Goal: Task Accomplishment & Management: Manage account settings

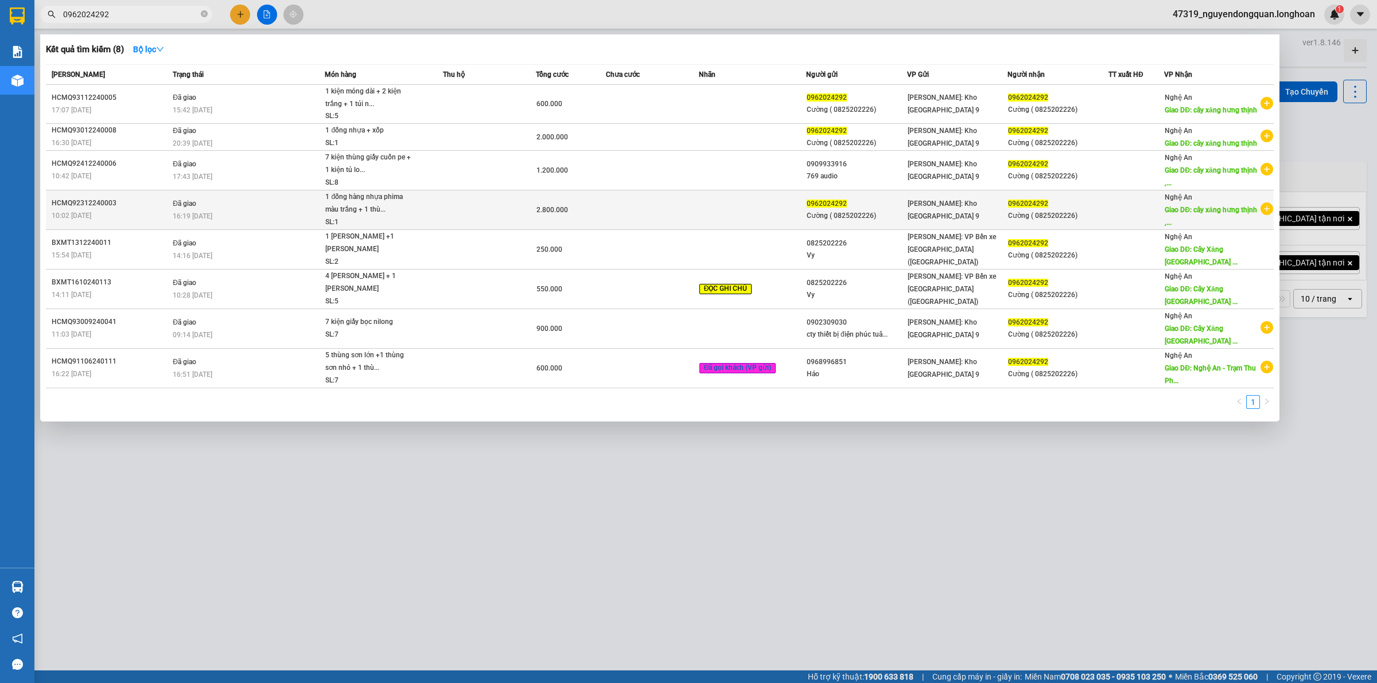
type input "0962024292"
click at [521, 229] on td at bounding box center [489, 210] width 93 height 40
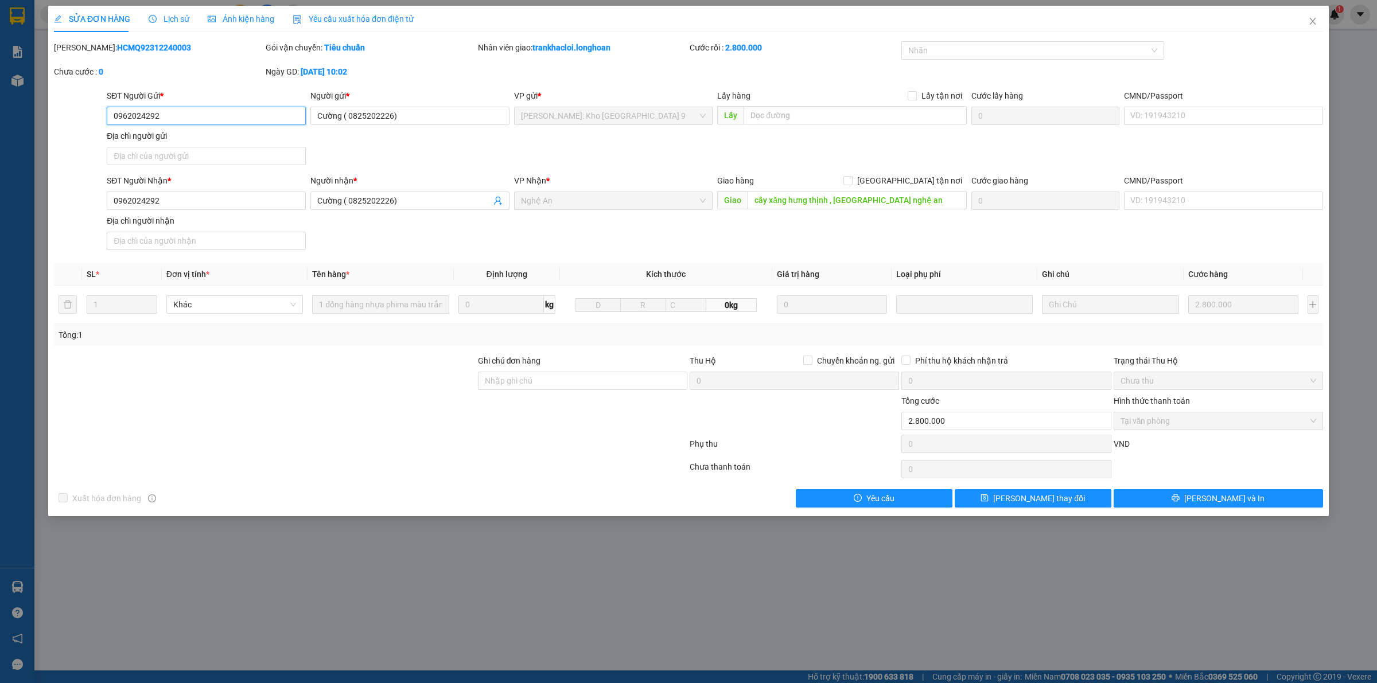
type input "0962024292"
type input "Cường ( 0825202226)"
type input "0962024292"
type input "Cường ( 0825202226)"
type input "cây xăng hưng thịnh , tp vinh nghệ an"
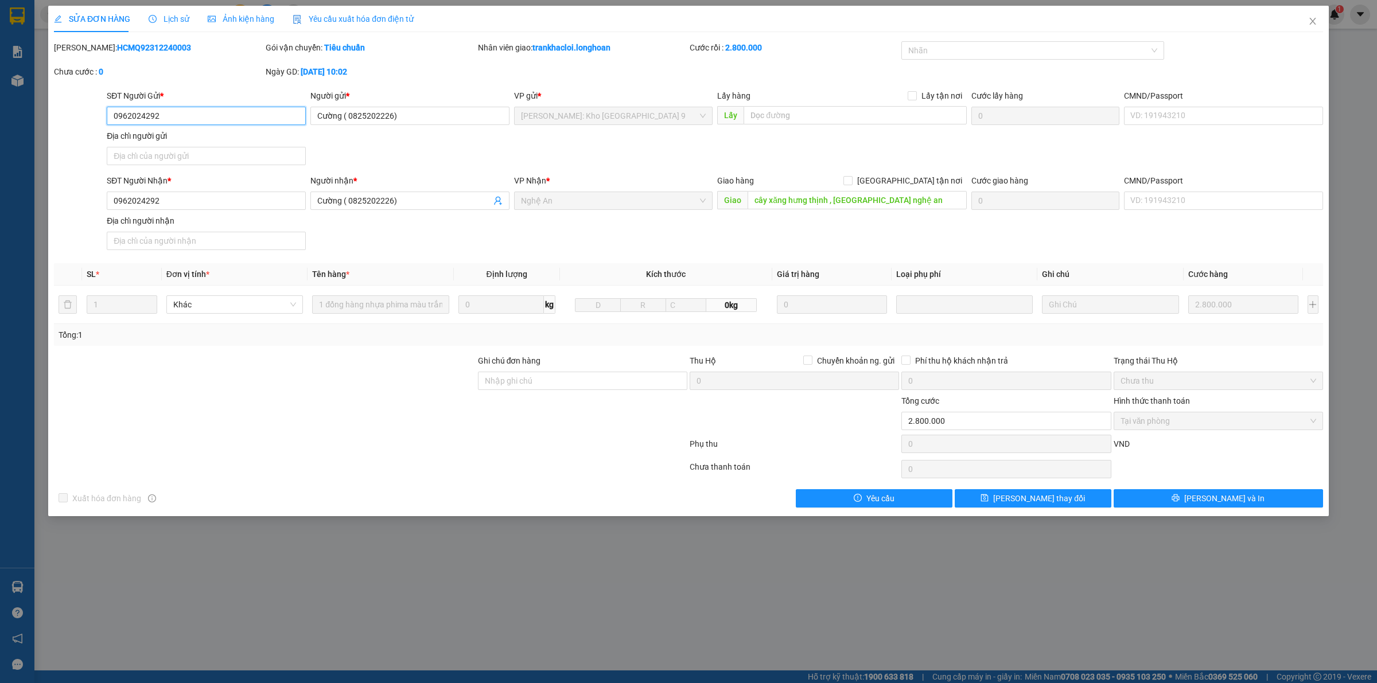
type input "0"
type input "2.800.000"
click at [1311, 26] on icon "close" at bounding box center [1312, 21] width 9 height 9
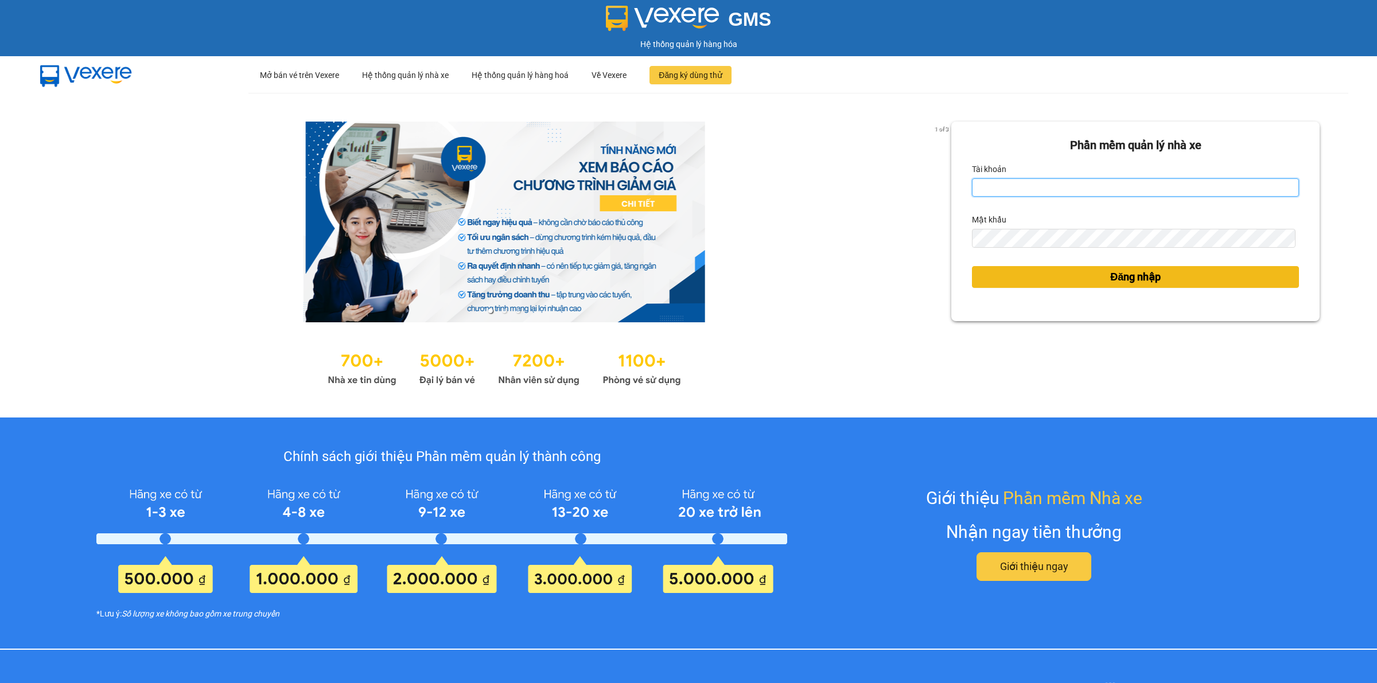
type input "nguyendongquan.longhoan"
click at [1022, 279] on button "Đăng nhập" at bounding box center [1135, 277] width 327 height 22
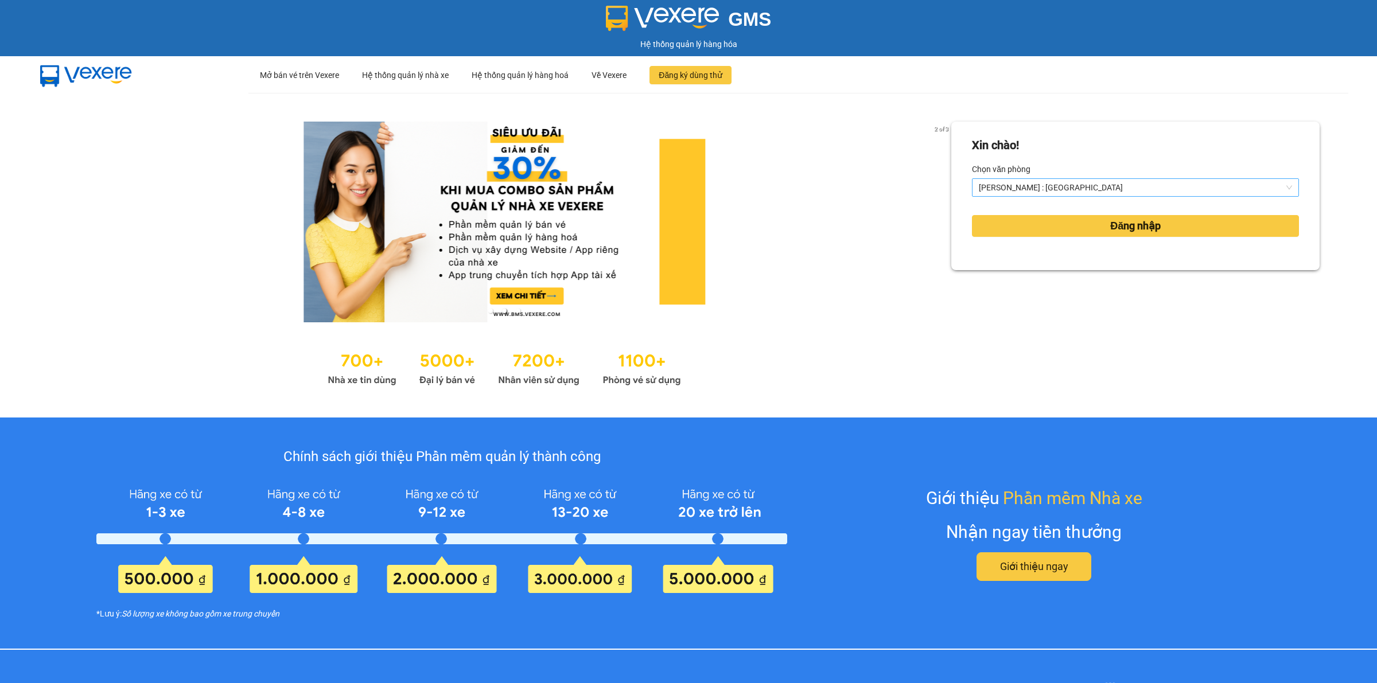
click at [1077, 193] on span "[PERSON_NAME] : [GEOGRAPHIC_DATA]" at bounding box center [1135, 187] width 313 height 17
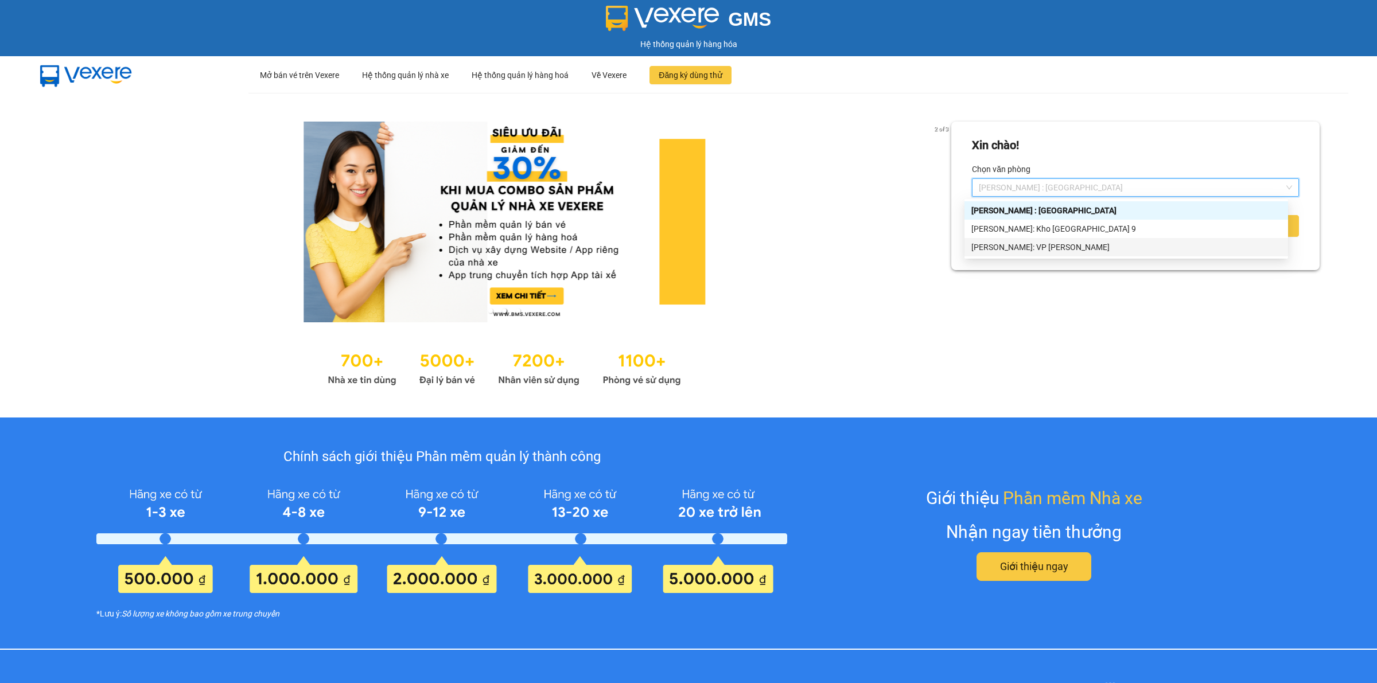
click at [1070, 247] on div "[PERSON_NAME]: VP [PERSON_NAME]" at bounding box center [1126, 247] width 310 height 13
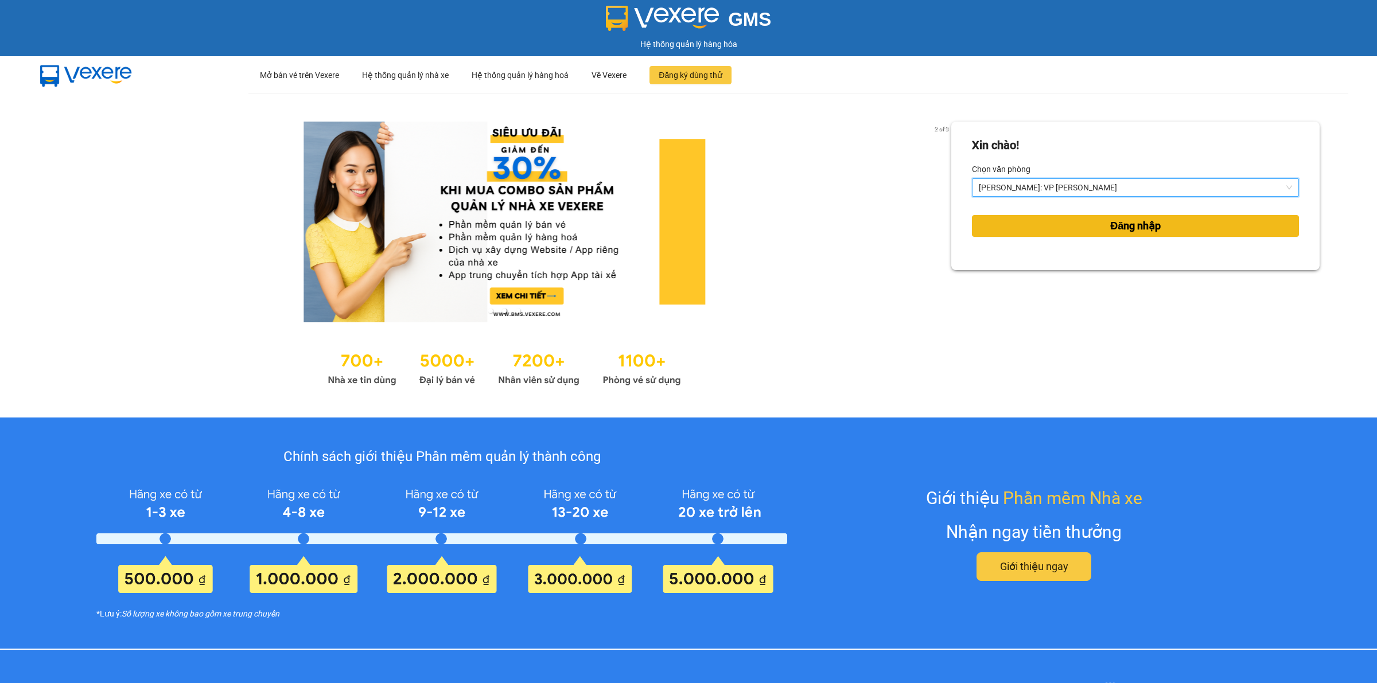
click at [1089, 233] on button "Đăng nhập" at bounding box center [1135, 226] width 327 height 22
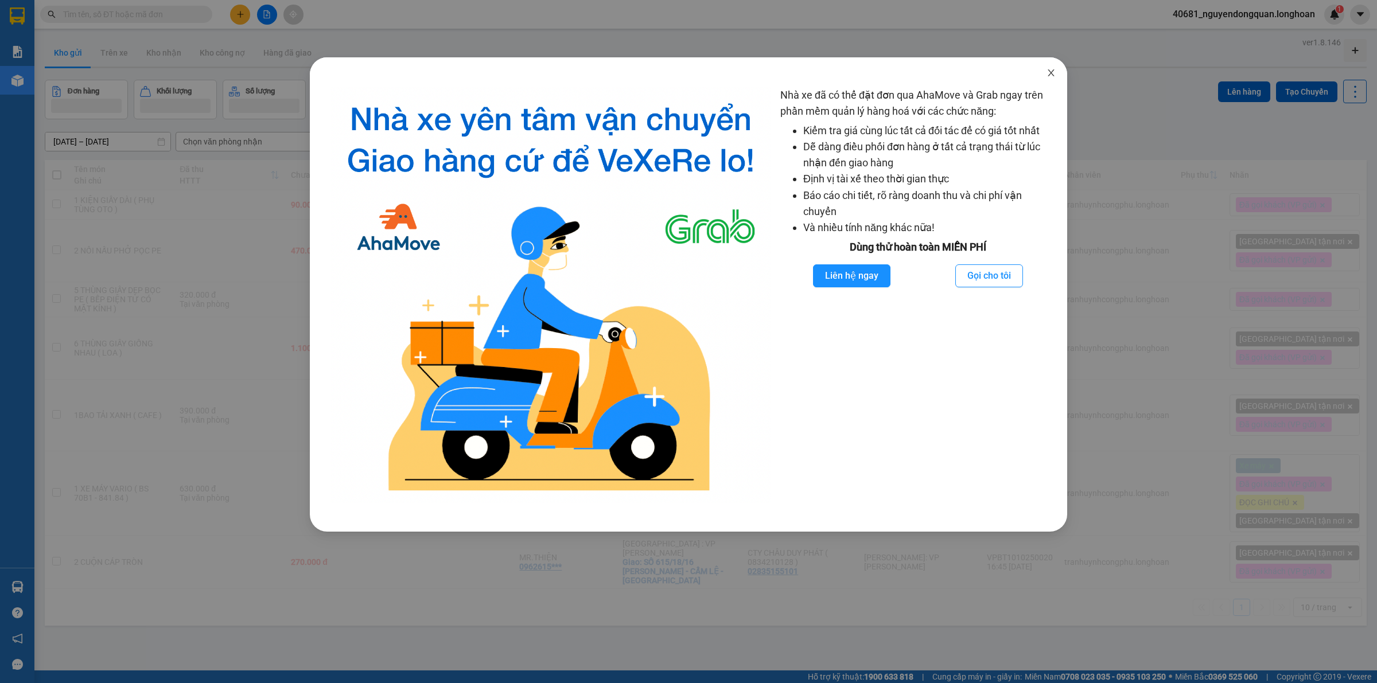
click at [1060, 76] on span "Close" at bounding box center [1051, 73] width 32 height 32
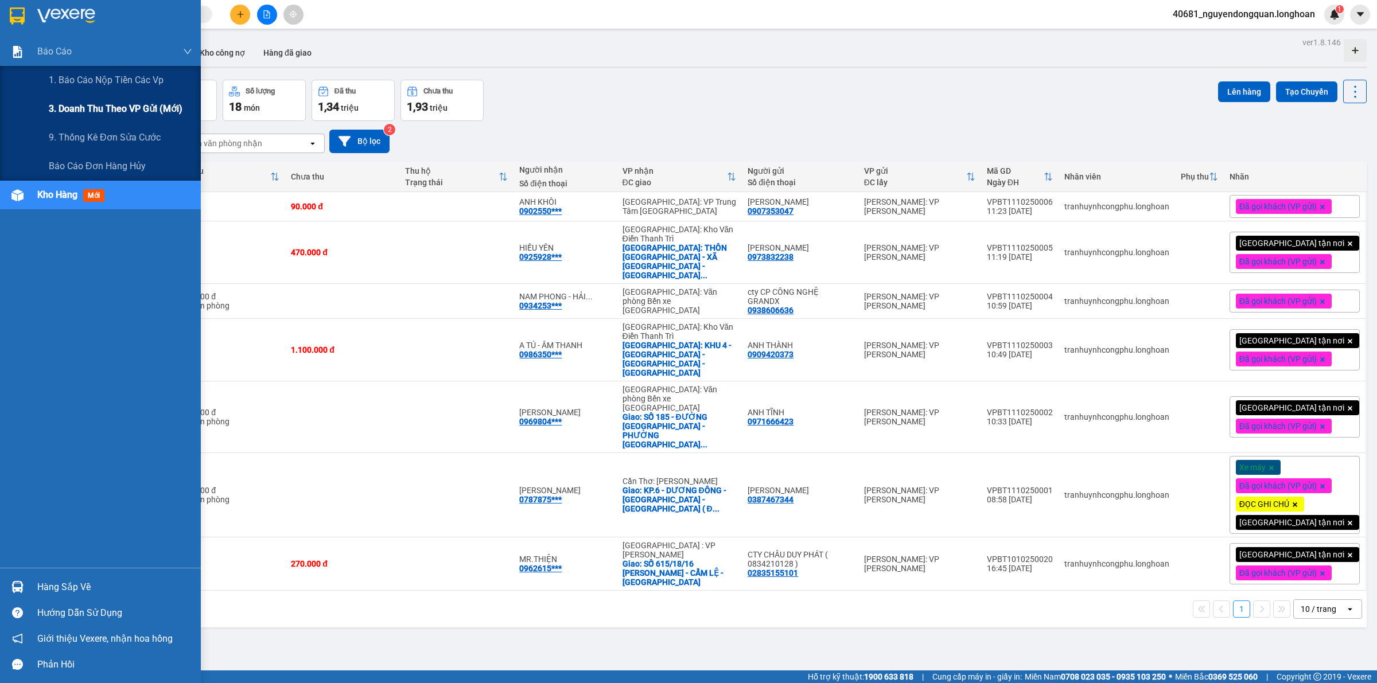
click at [102, 120] on div "3. Doanh Thu theo VP Gửi (mới)" at bounding box center [120, 109] width 143 height 29
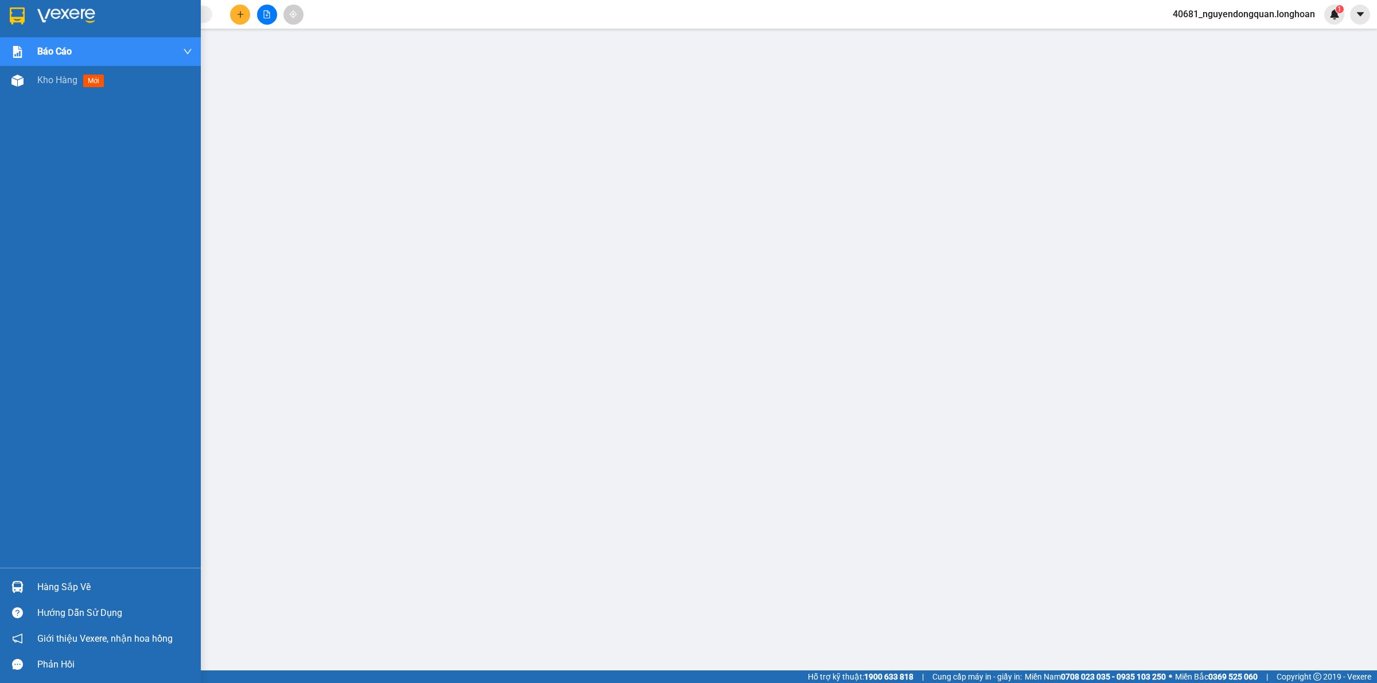
click at [26, 21] on div at bounding box center [17, 16] width 20 height 20
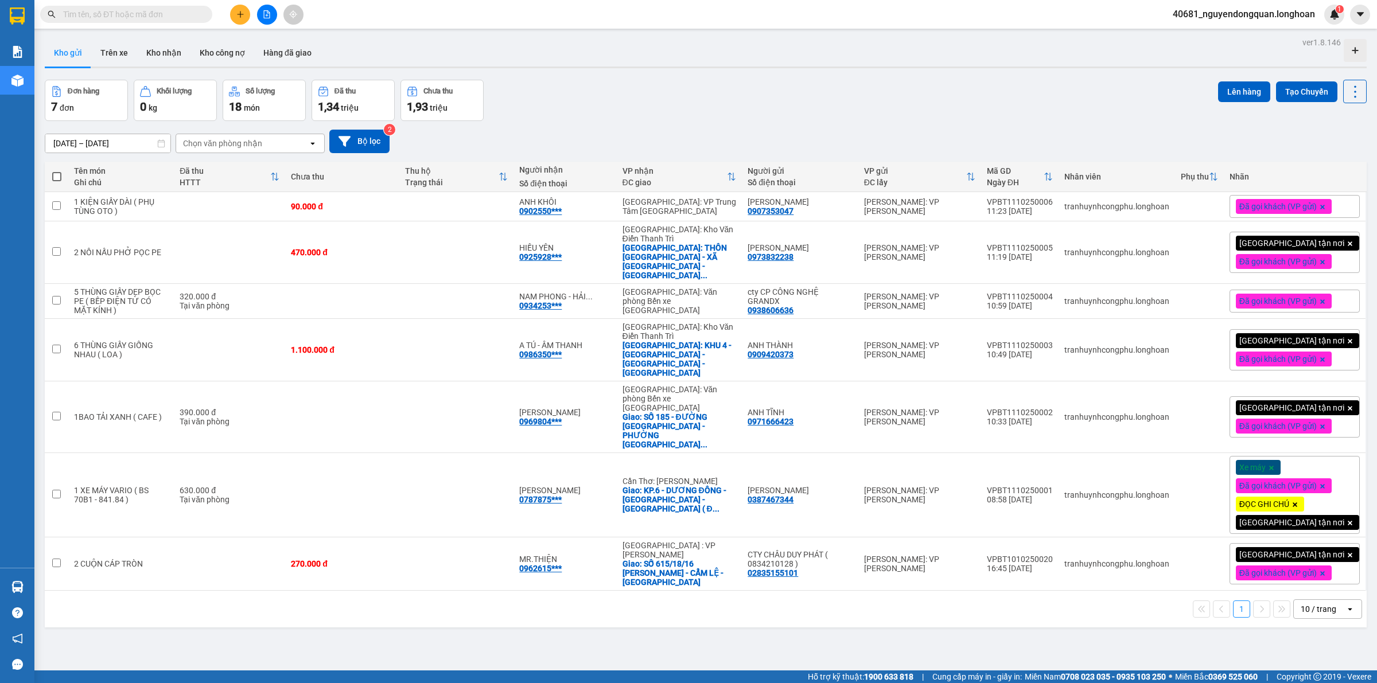
click at [1327, 600] on div "10 / trang" at bounding box center [1319, 609] width 52 height 18
click at [1314, 542] on div "100 / trang" at bounding box center [1316, 533] width 69 height 21
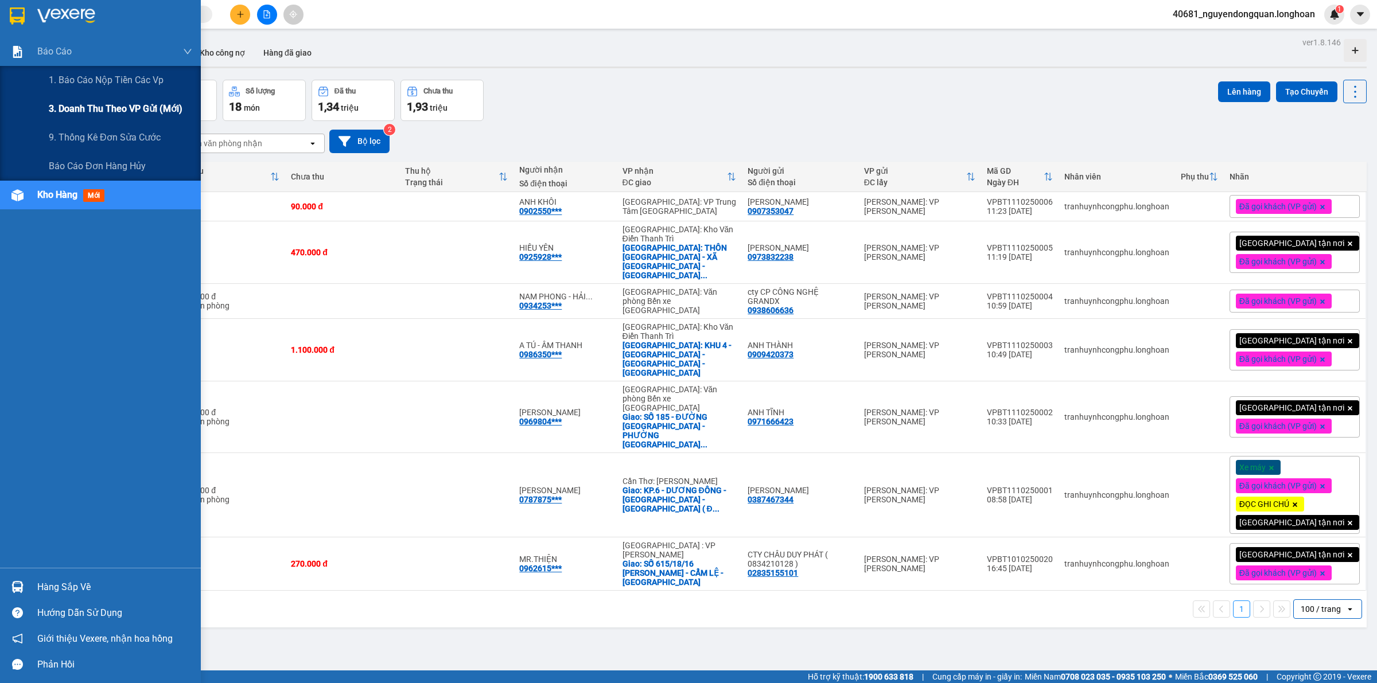
click at [116, 115] on span "3. Doanh Thu theo VP Gửi (mới)" at bounding box center [116, 109] width 134 height 14
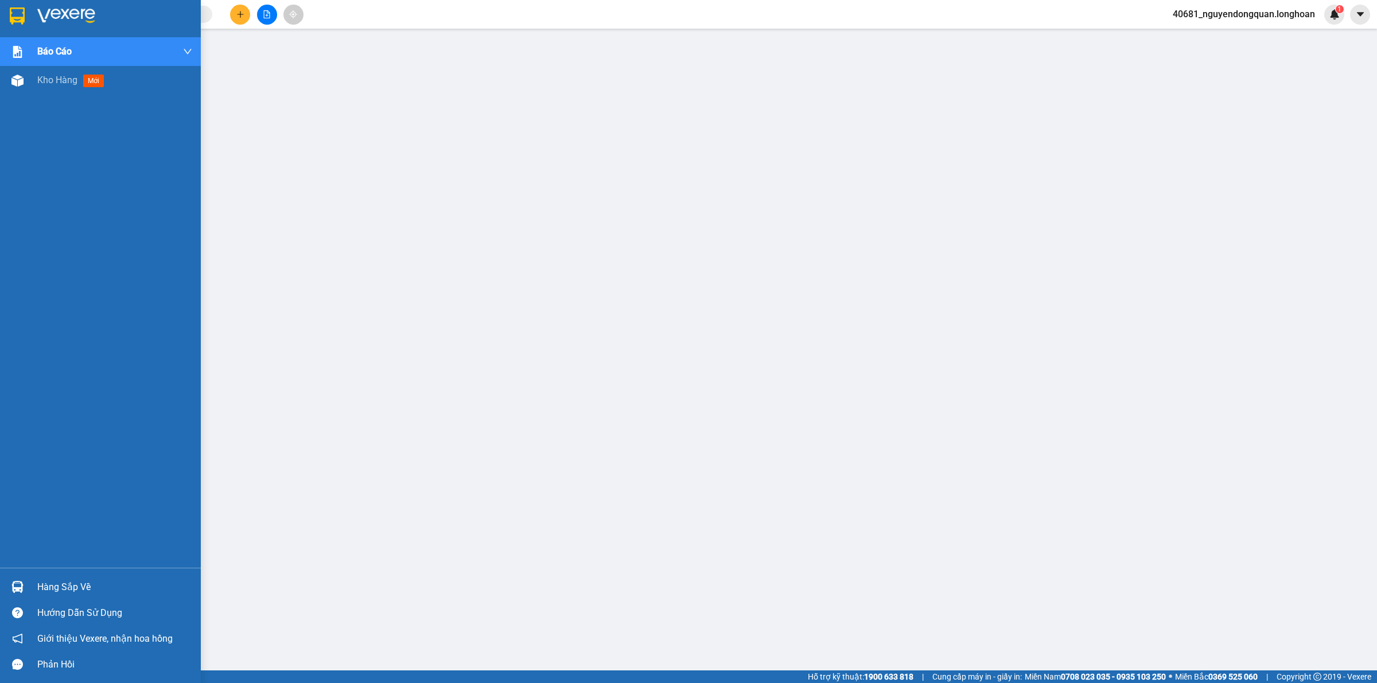
click at [42, 15] on img at bounding box center [66, 15] width 58 height 17
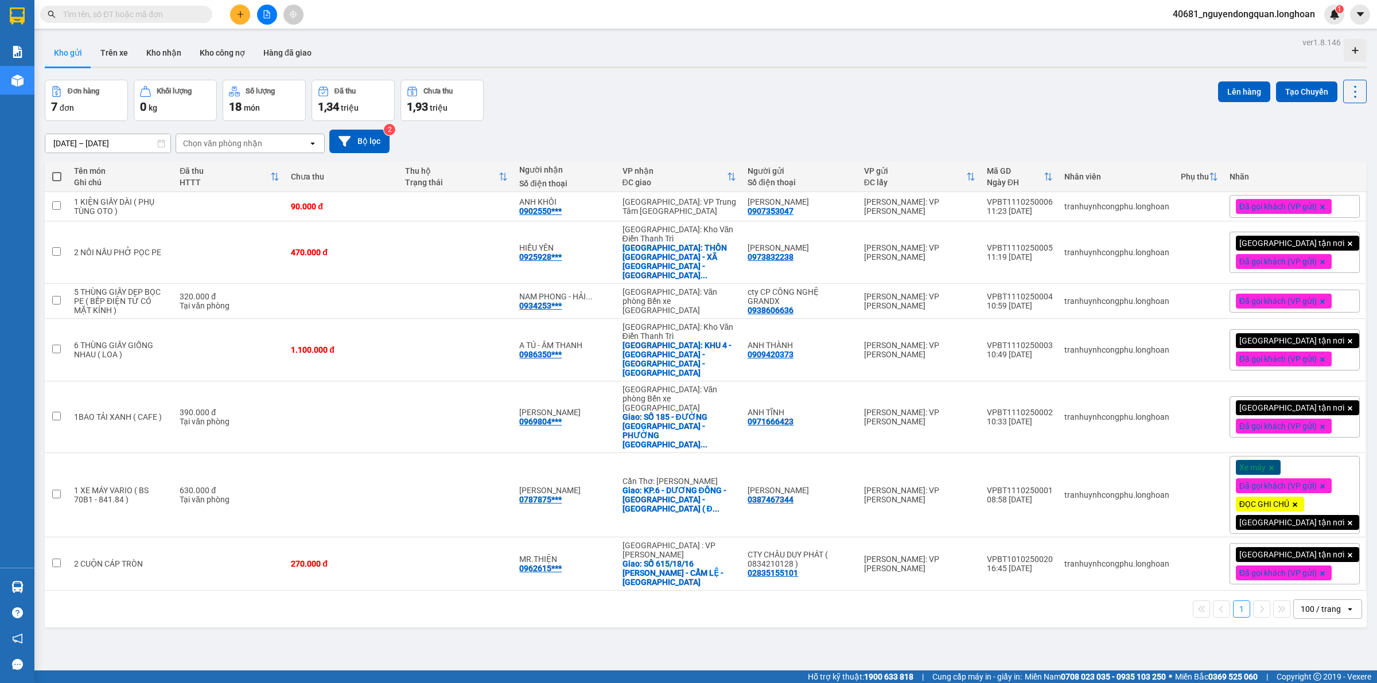
click at [1283, 18] on span "40681_nguyendongquan.longhoan" at bounding box center [1243, 14] width 161 height 14
click at [1253, 41] on span "Đăng xuất" at bounding box center [1248, 35] width 138 height 13
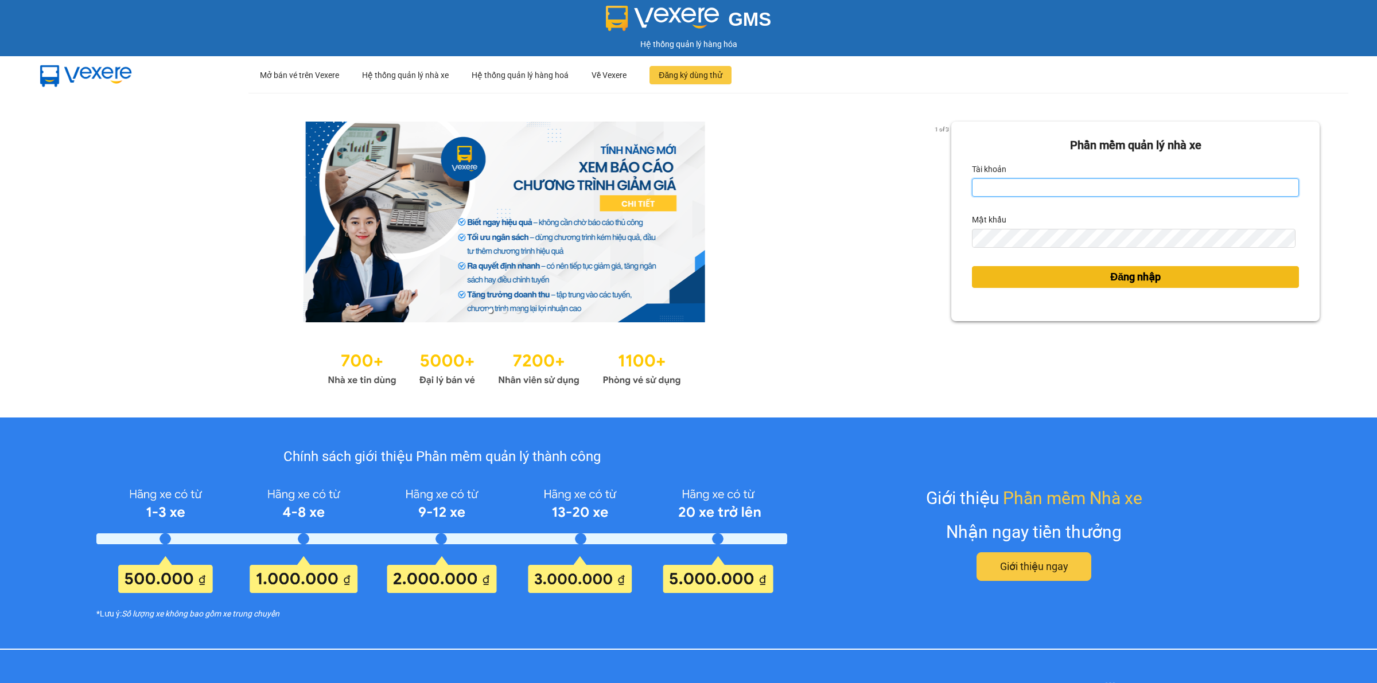
type input "nguyendongquan.longhoan"
click at [1086, 271] on button "Đăng nhập" at bounding box center [1135, 277] width 327 height 22
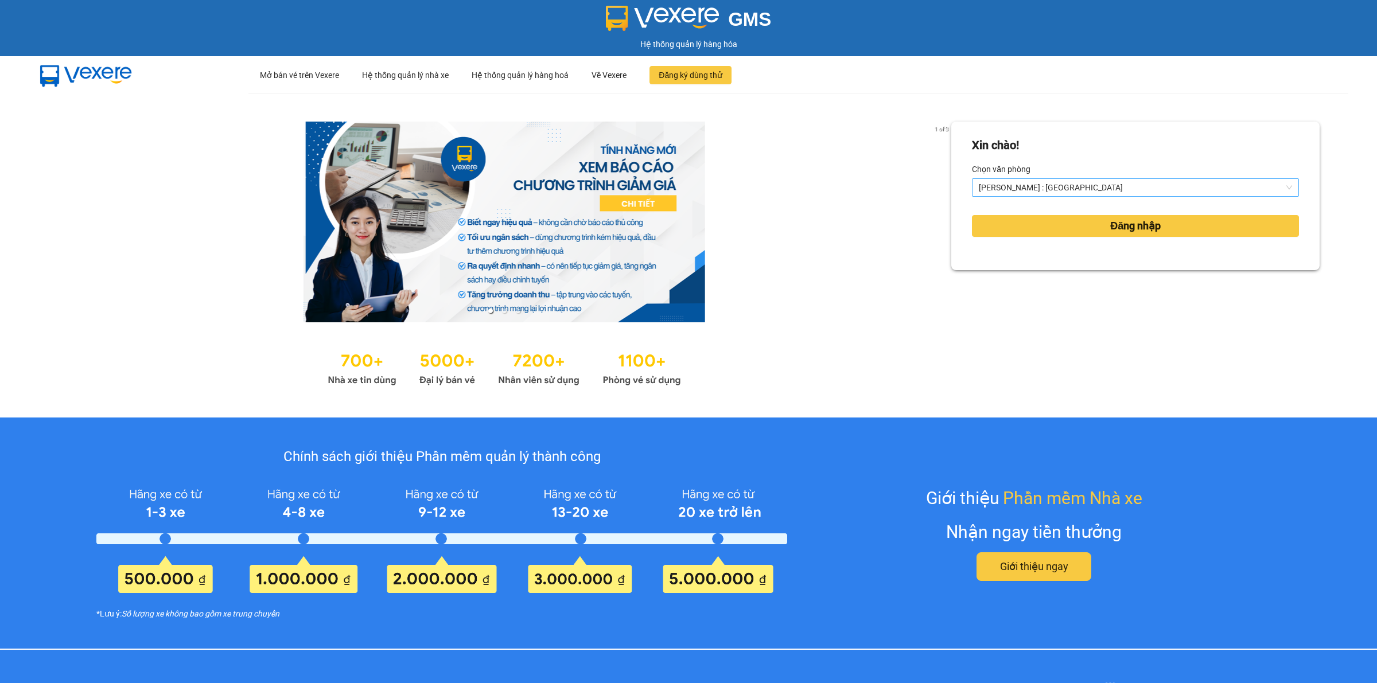
click at [1112, 187] on span "[PERSON_NAME] : [GEOGRAPHIC_DATA]" at bounding box center [1135, 187] width 313 height 17
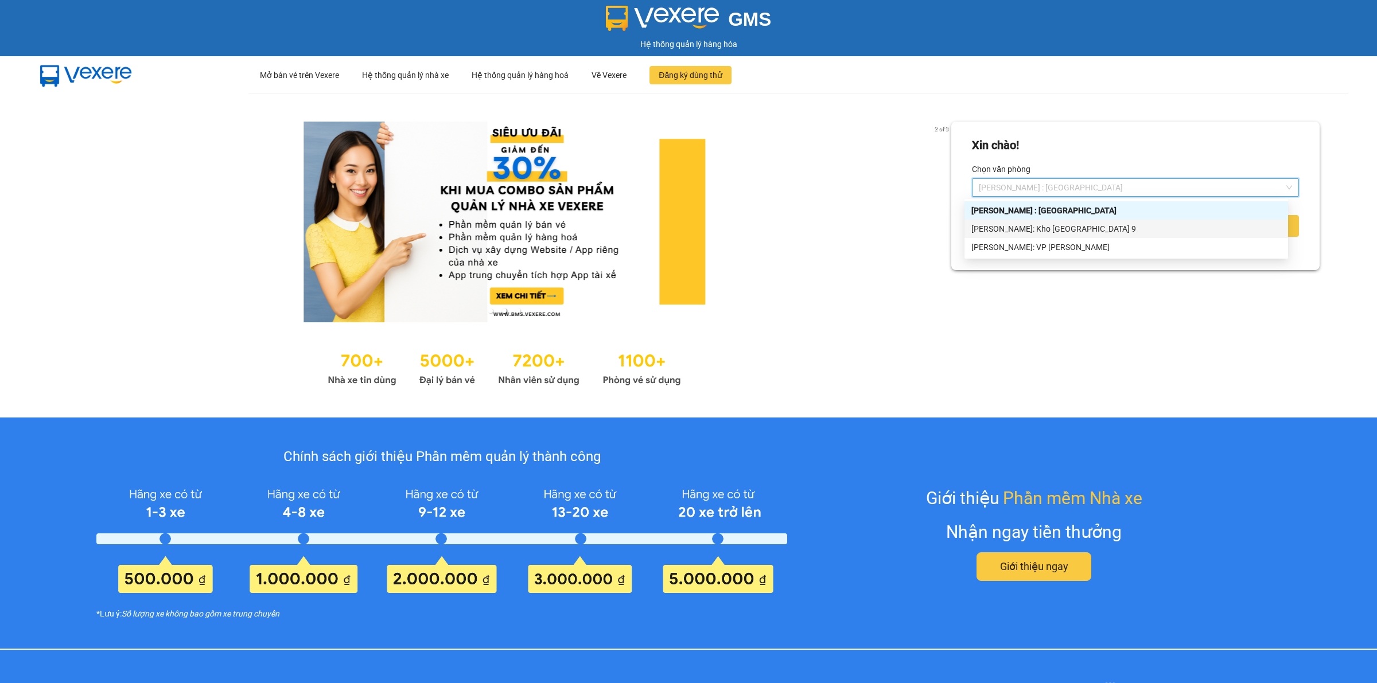
click at [1104, 225] on div "[PERSON_NAME]: Kho [GEOGRAPHIC_DATA] 9" at bounding box center [1126, 229] width 310 height 13
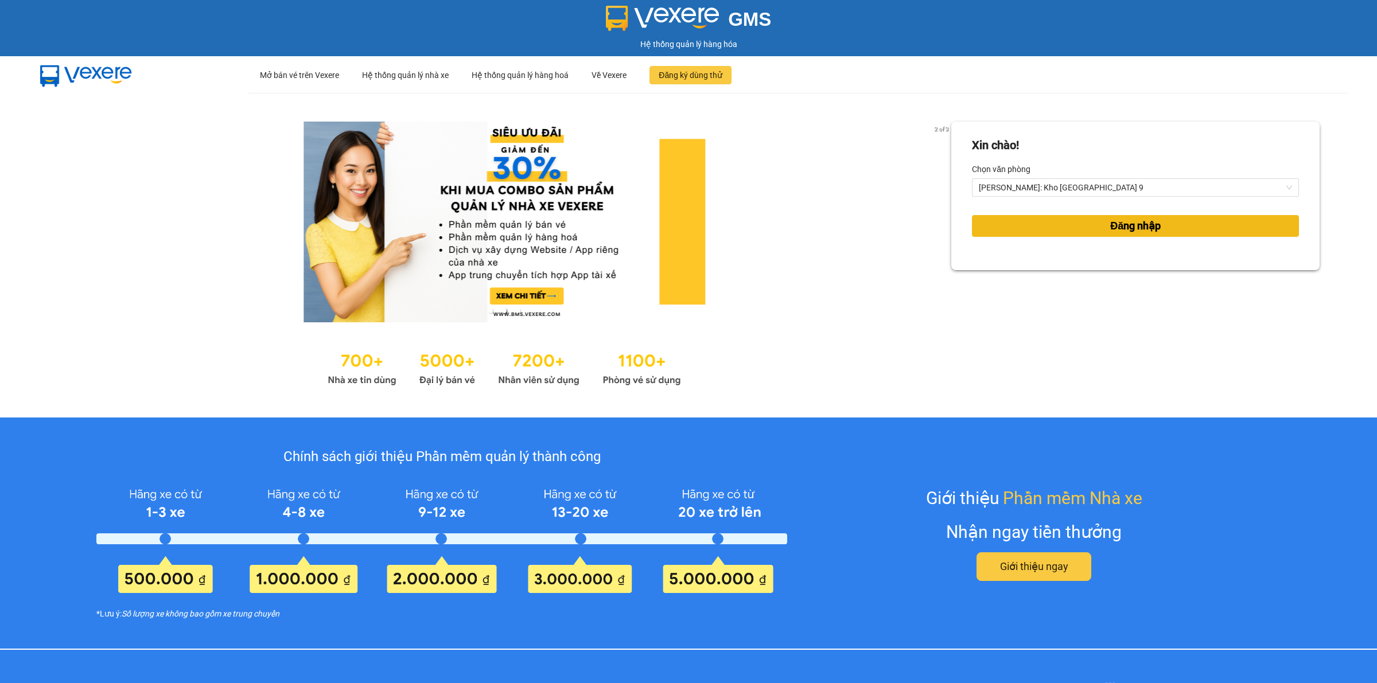
click at [1135, 228] on span "Đăng nhập" at bounding box center [1135, 226] width 50 height 16
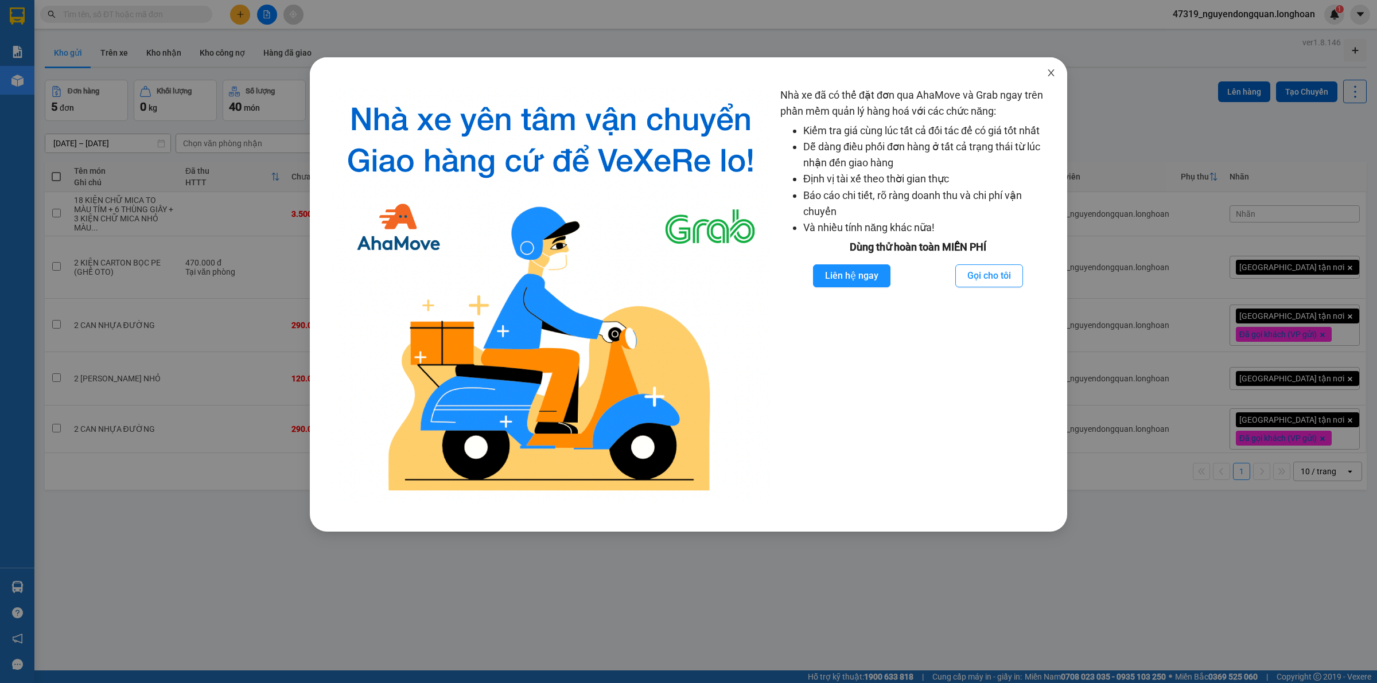
click at [1050, 79] on span "Close" at bounding box center [1051, 73] width 32 height 32
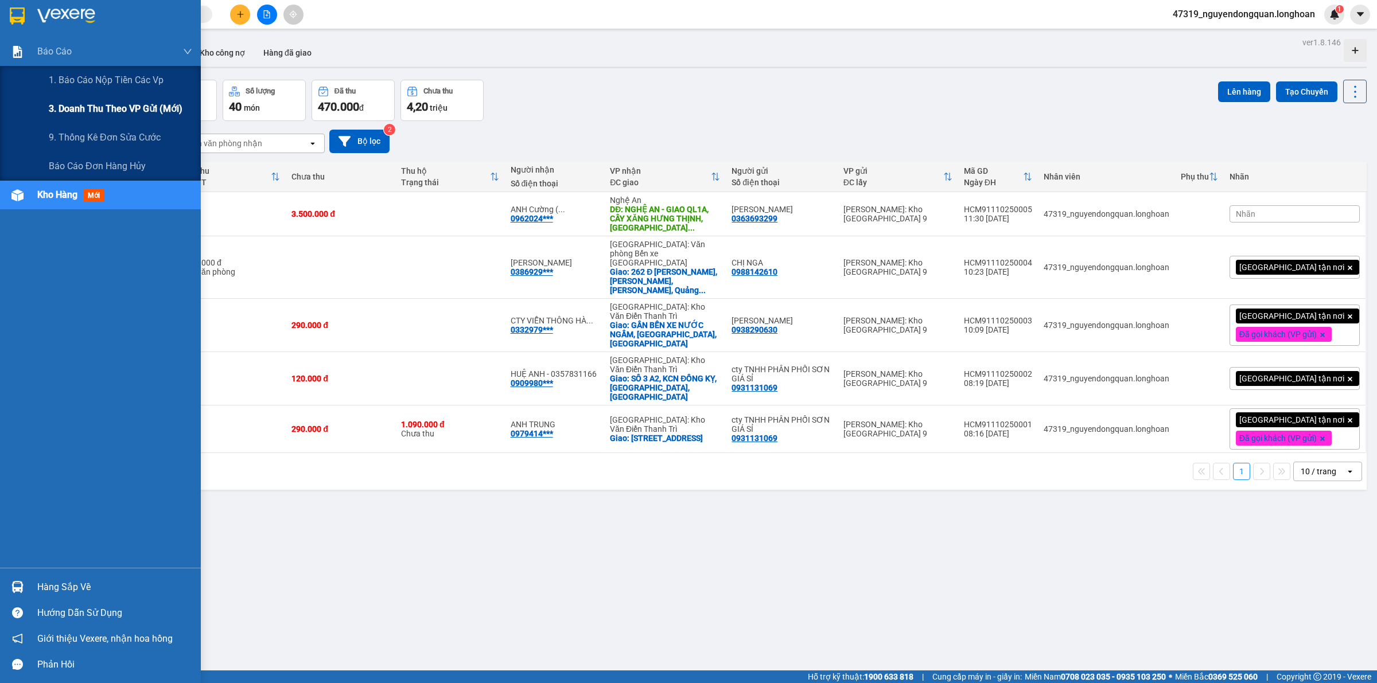
click at [110, 109] on span "3. Doanh Thu theo VP Gửi (mới)" at bounding box center [116, 109] width 134 height 14
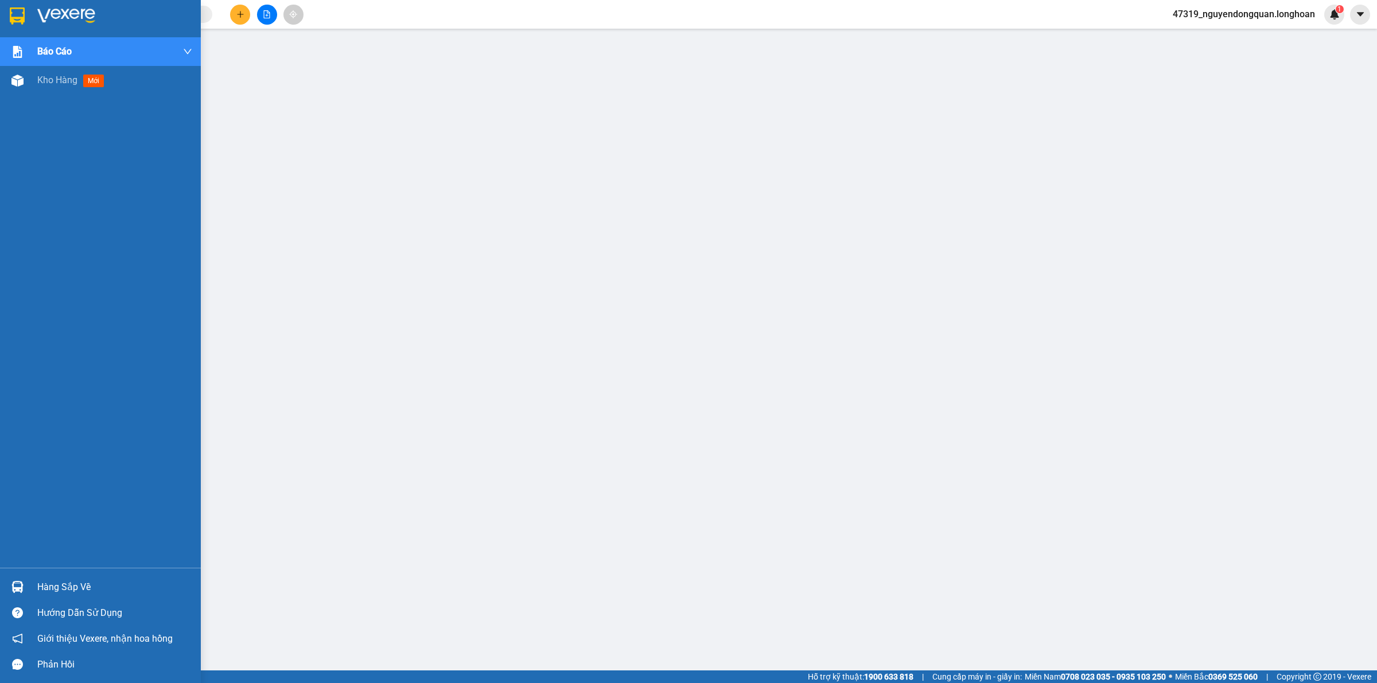
click at [24, 11] on img at bounding box center [17, 15] width 15 height 17
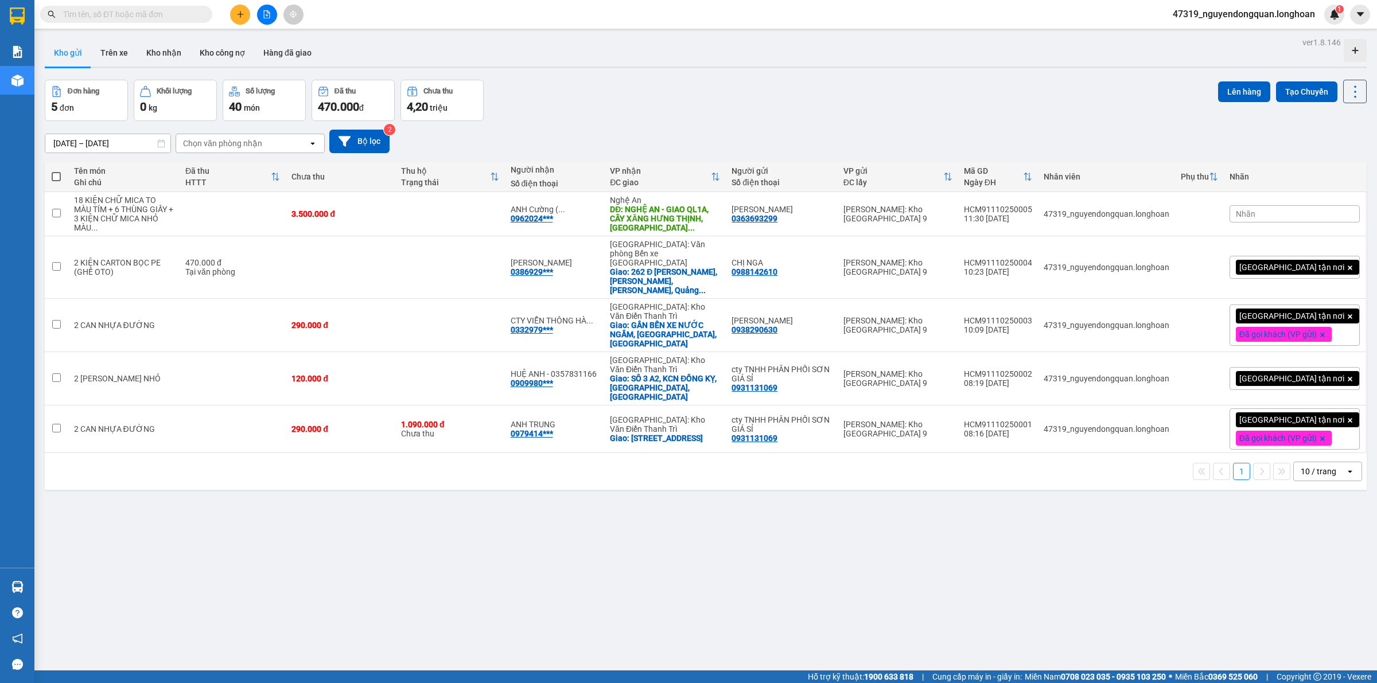
click at [224, 593] on div "ver 1.8.146 Kho gửi Trên xe Kho nhận Kho công nợ Hàng đã giao Đơn hàng 5 đơn Kh…" at bounding box center [705, 375] width 1331 height 683
click at [1295, 215] on icon at bounding box center [1299, 214] width 8 height 8
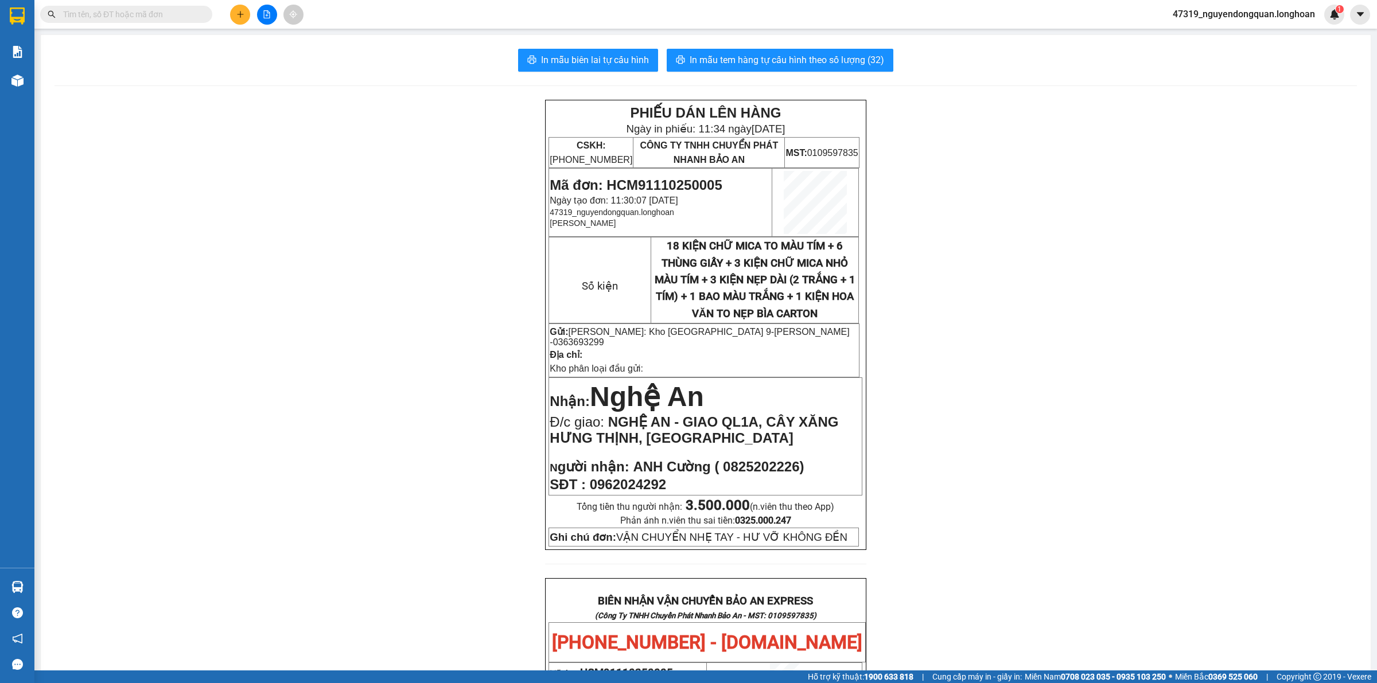
click at [229, 422] on div "PHIẾU DÁN LÊN HÀNG Ngày in phiếu: 11:34 ngày 11-10-2025 CSKH: 1900.06.88.33 CÔN…" at bounding box center [705, 688] width 1302 height 1176
click at [836, 69] on button "In mẫu tem hàng tự cấu hình theo số lượng (32)" at bounding box center [780, 60] width 227 height 23
drag, startPoint x: 1108, startPoint y: 529, endPoint x: 954, endPoint y: 518, distance: 154.7
click at [954, 518] on div "PHIẾU DÁN LÊN HÀNG Ngày in phiếu: 11:36 ngày 11-10-2025 CSKH: 1900.06.88.33 CÔN…" at bounding box center [705, 688] width 1302 height 1176
click at [322, 297] on div "PHIẾU DÁN LÊN HÀNG Ngày in phiếu: 11:36 ngày 11-10-2025 CSKH: 1900.06.88.33 CÔN…" at bounding box center [705, 688] width 1302 height 1176
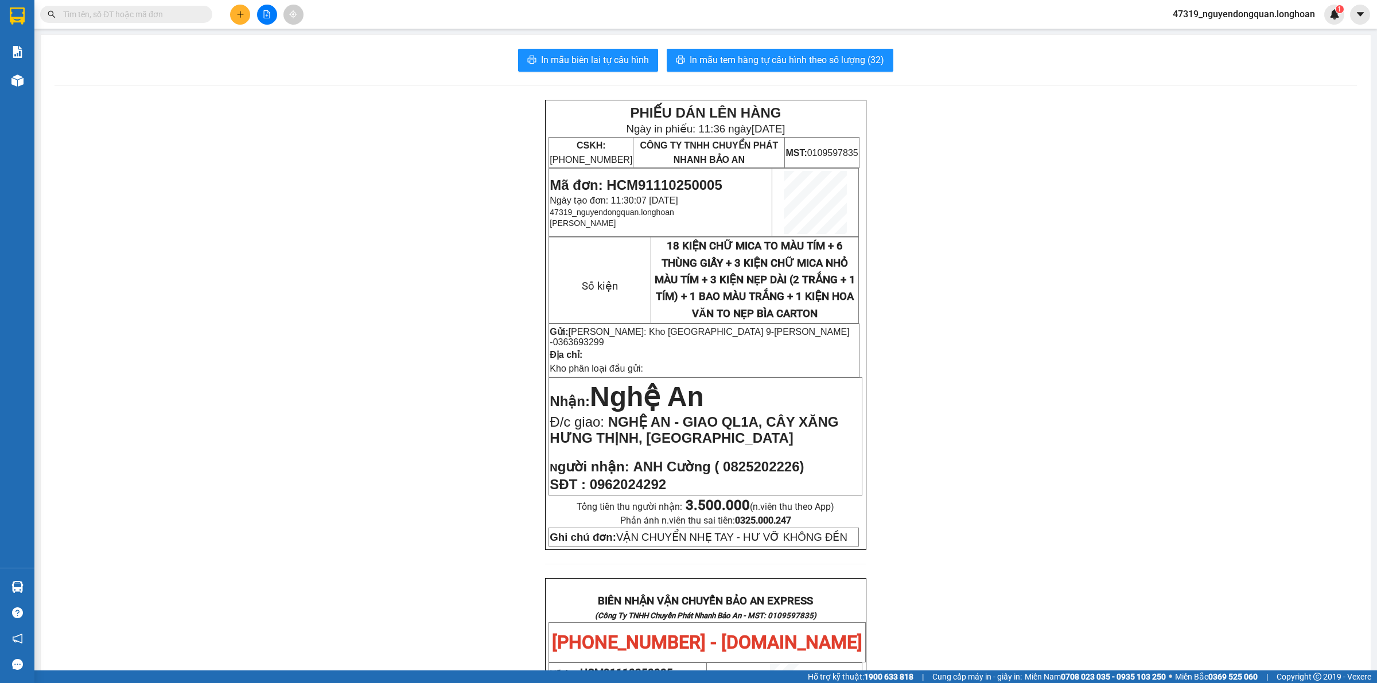
click at [389, 244] on div "PHIẾU DÁN LÊN HÀNG Ngày in phiếu: 11:36 ngày 11-10-2025 CSKH: 1900.06.88.33 CÔN…" at bounding box center [705, 688] width 1302 height 1176
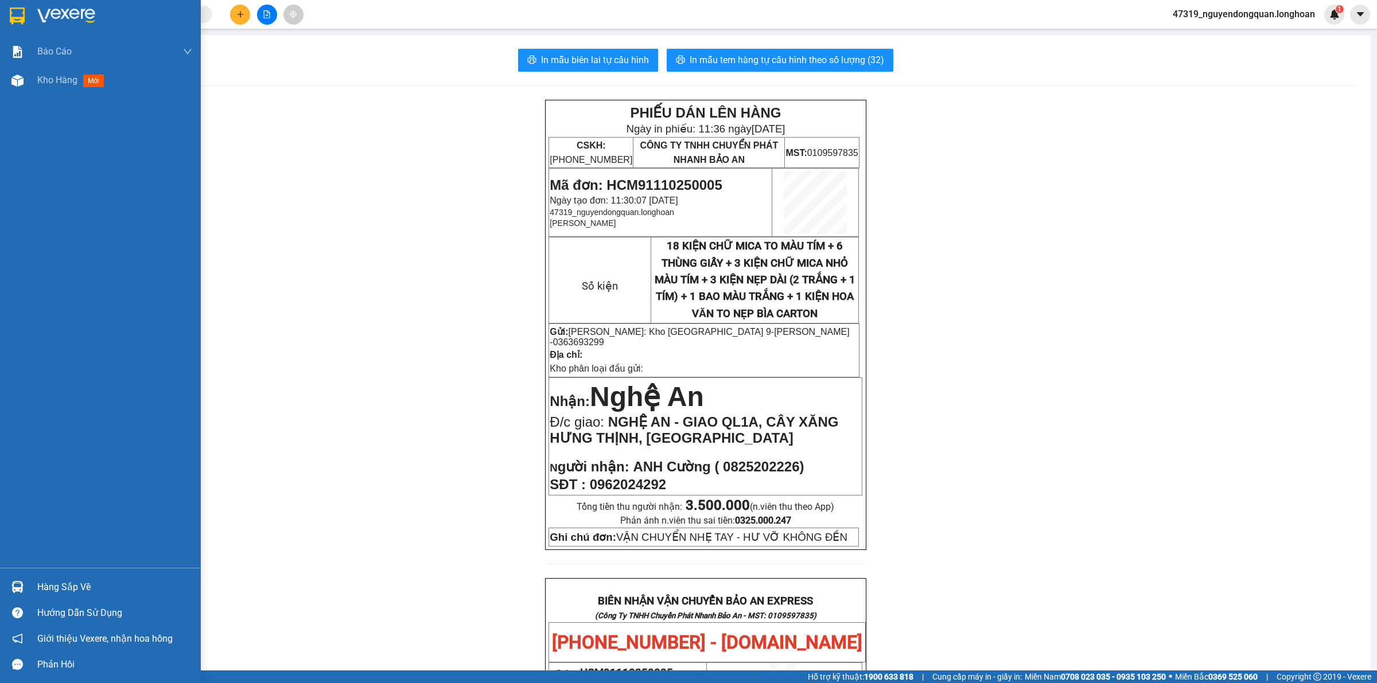
click at [22, 15] on img at bounding box center [17, 15] width 15 height 17
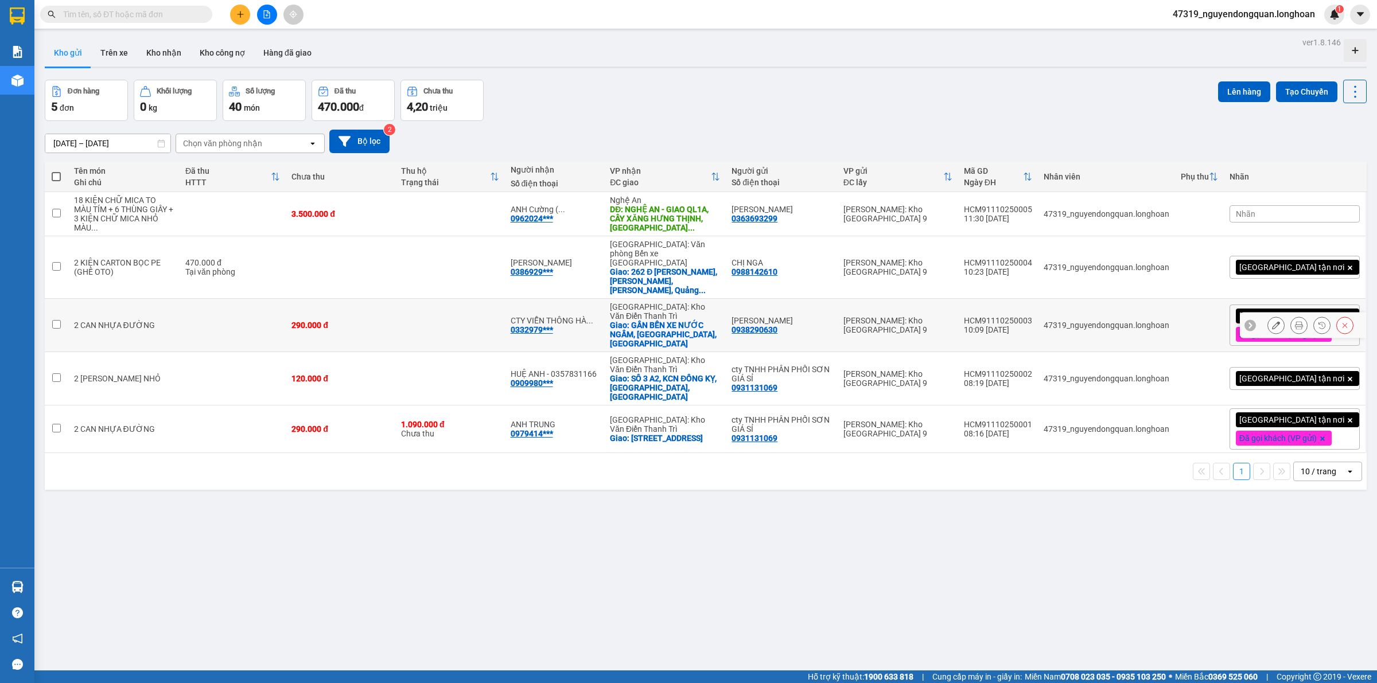
click at [388, 299] on td "290.000 đ" at bounding box center [341, 325] width 110 height 53
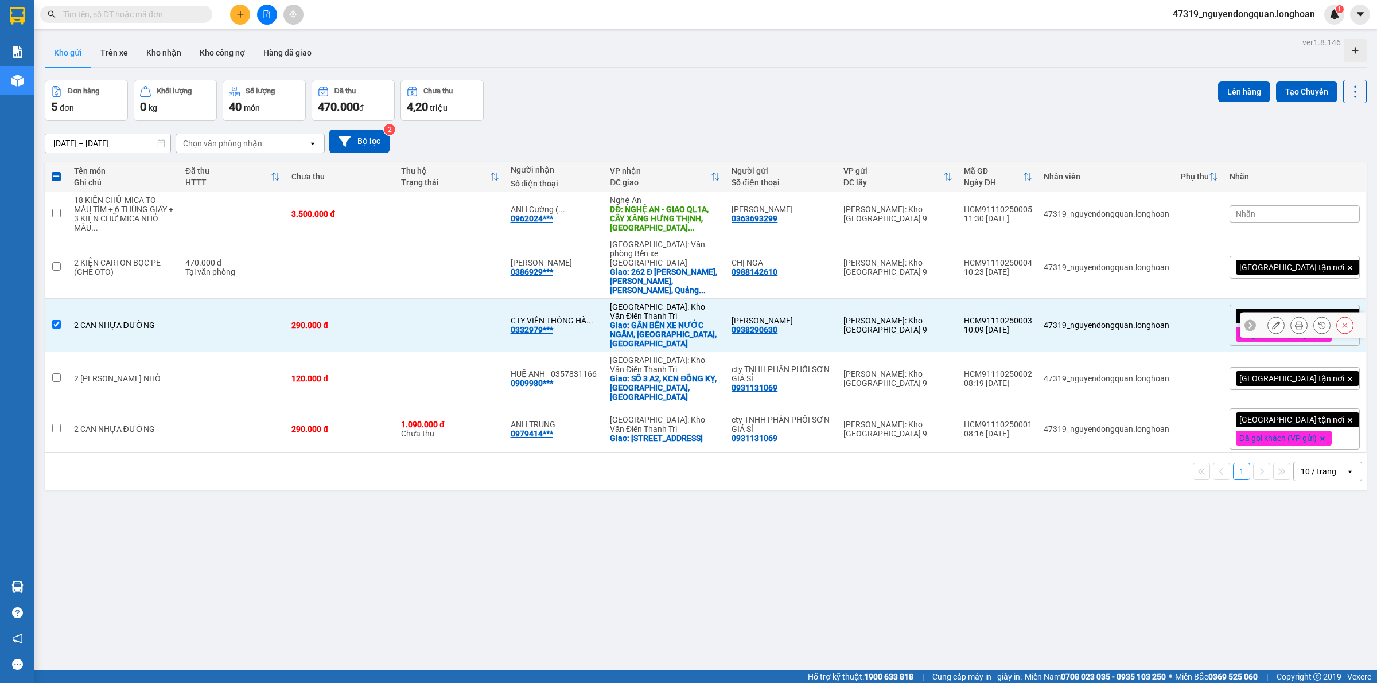
click at [53, 320] on input "checkbox" at bounding box center [56, 324] width 9 height 9
checkbox input "false"
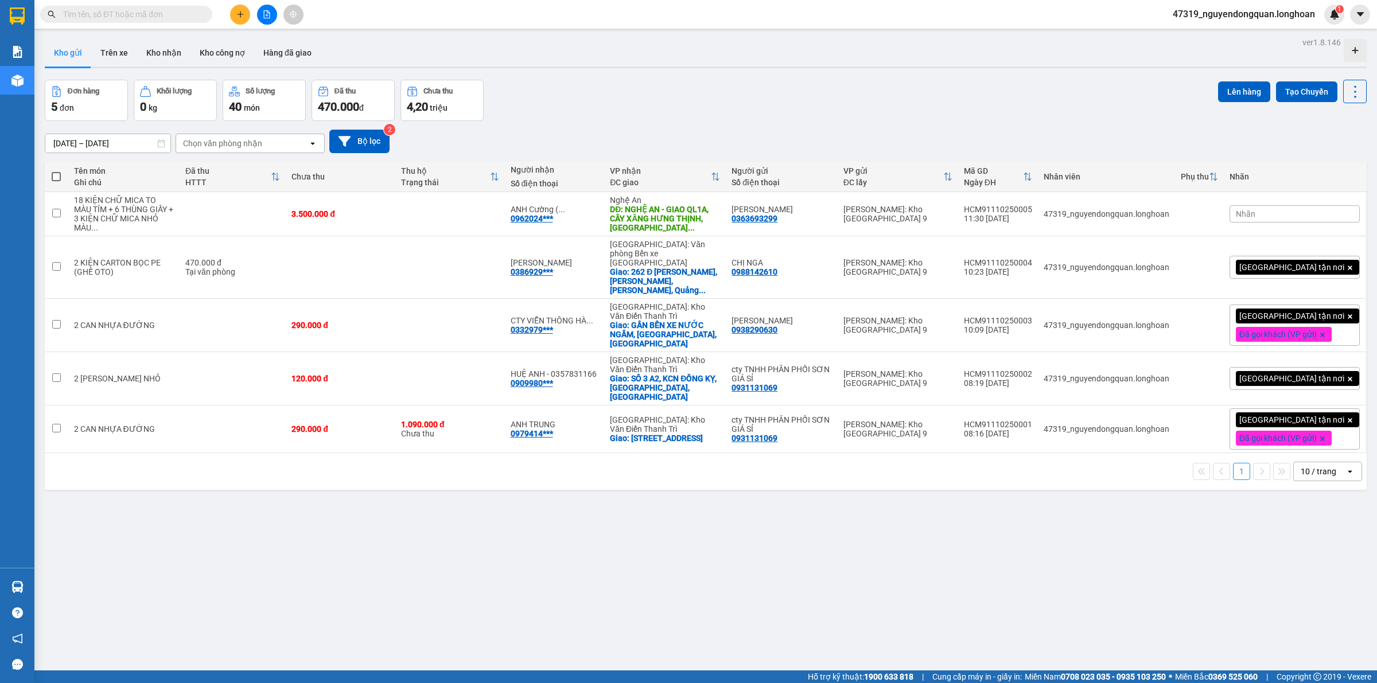
click at [424, 545] on div "ver 1.8.146 Kho gửi Trên xe Kho nhận Kho công nợ Hàng đã giao Đơn hàng 5 đơn Kh…" at bounding box center [705, 375] width 1331 height 683
click at [1268, 219] on button at bounding box center [1276, 214] width 16 height 20
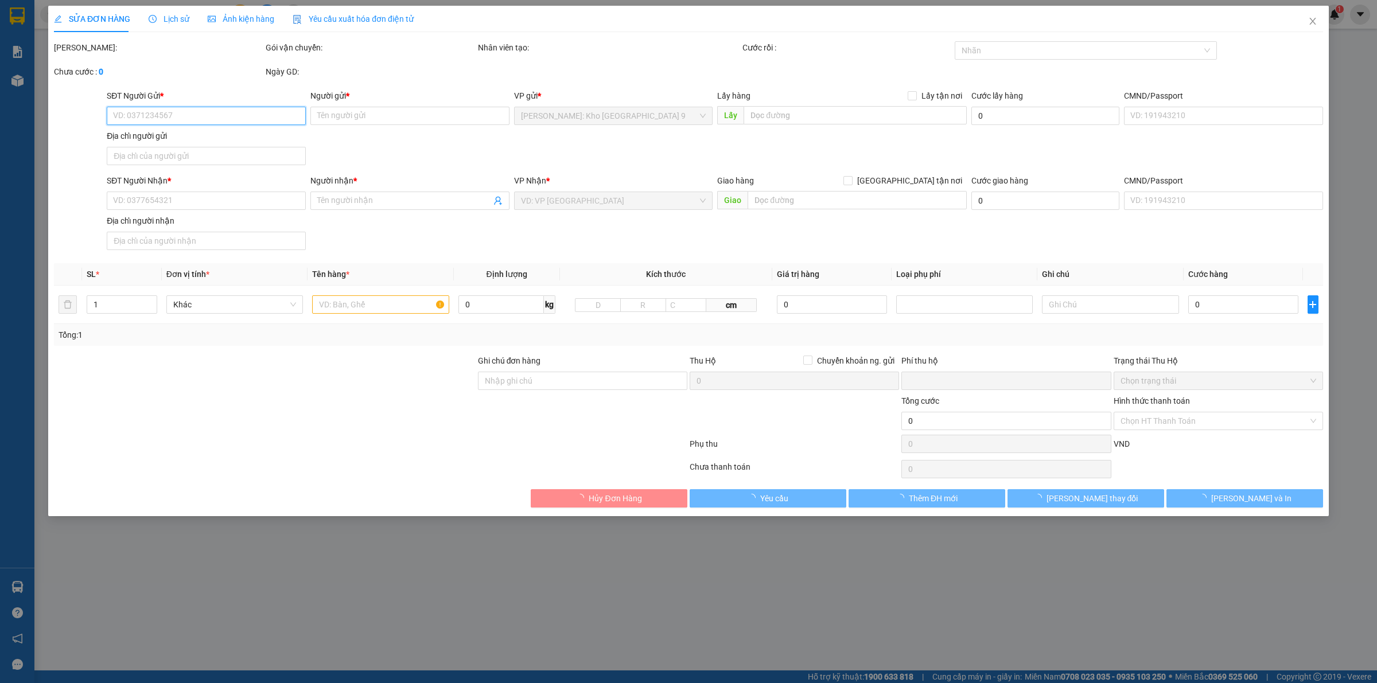
type input "0363693299"
type input "ANH CHUNG"
type input "0962024292"
type input "ANH Cường ( 0825202226)"
type input "NGHỆ AN - GIAO QL1A, CÂY XĂNG HƯNG THỊNH, TP VINH"
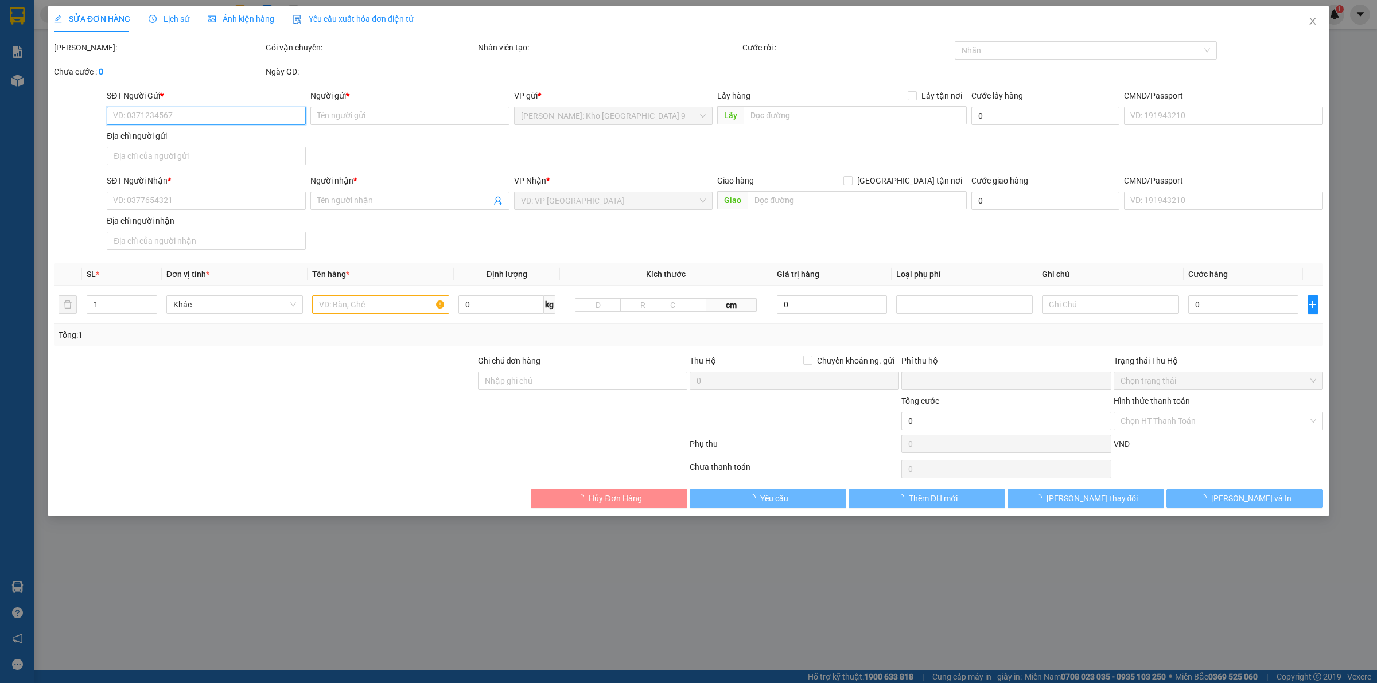
type input "VẬN CHUYỂN NHẸ TAY - HƯ VỠ KHÔNG ĐỀN"
type input "0"
type input "3.500.000"
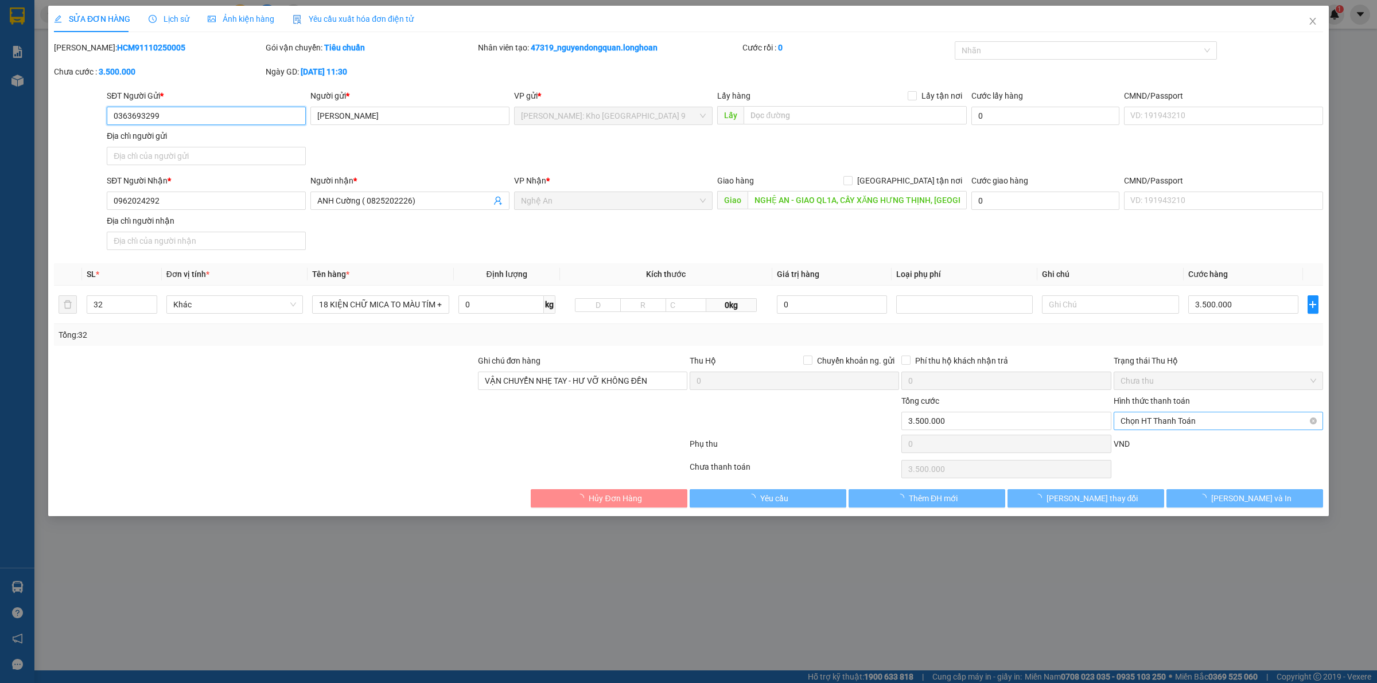
click at [1227, 427] on span "Chọn HT Thanh Toán" at bounding box center [1218, 420] width 196 height 17
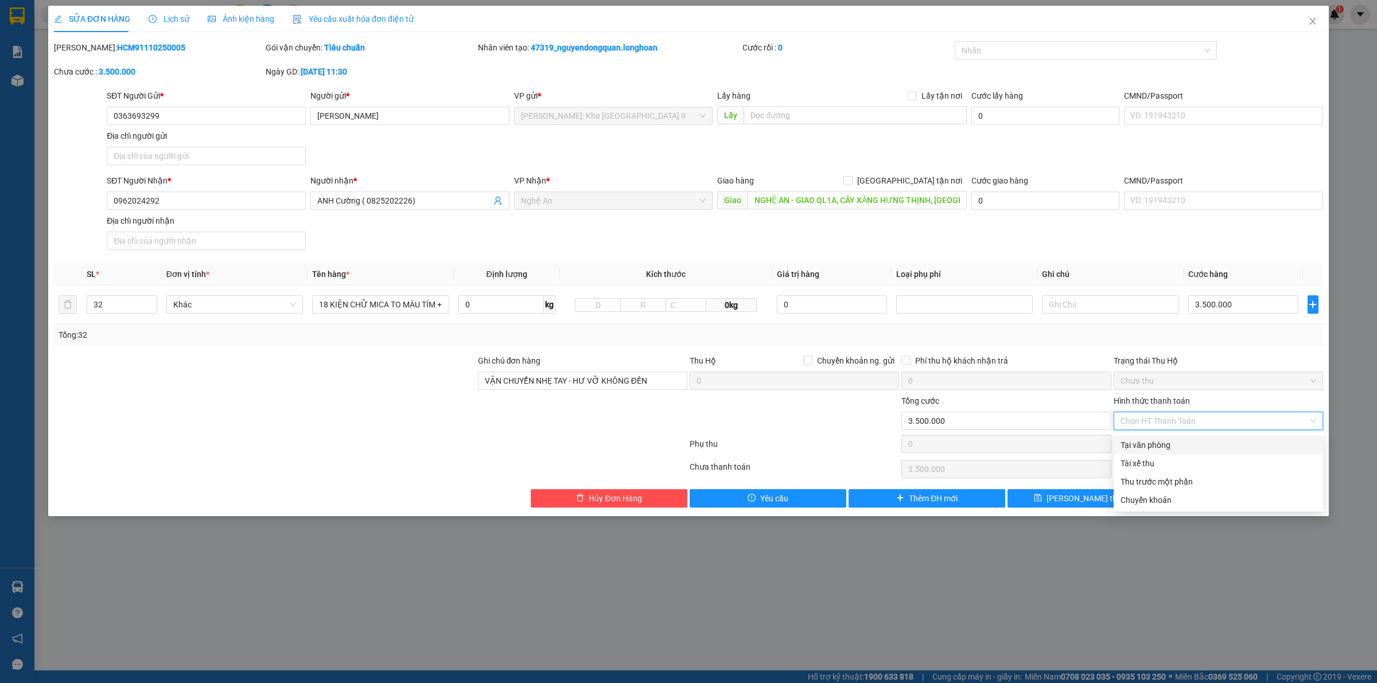
click at [1168, 442] on div "Tại văn phòng" at bounding box center [1218, 445] width 196 height 13
type input "0"
click at [1109, 498] on span "Lưu thay đổi" at bounding box center [1092, 498] width 92 height 13
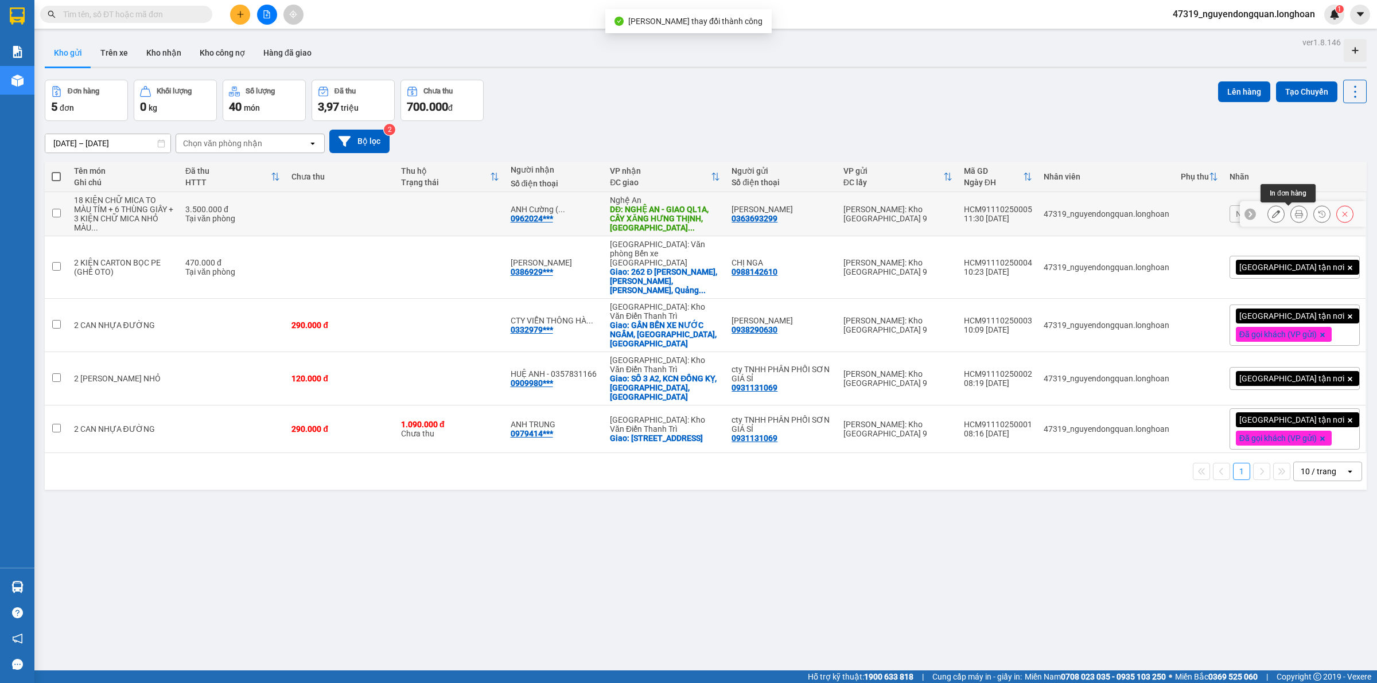
click at [1295, 214] on icon at bounding box center [1299, 214] width 8 height 8
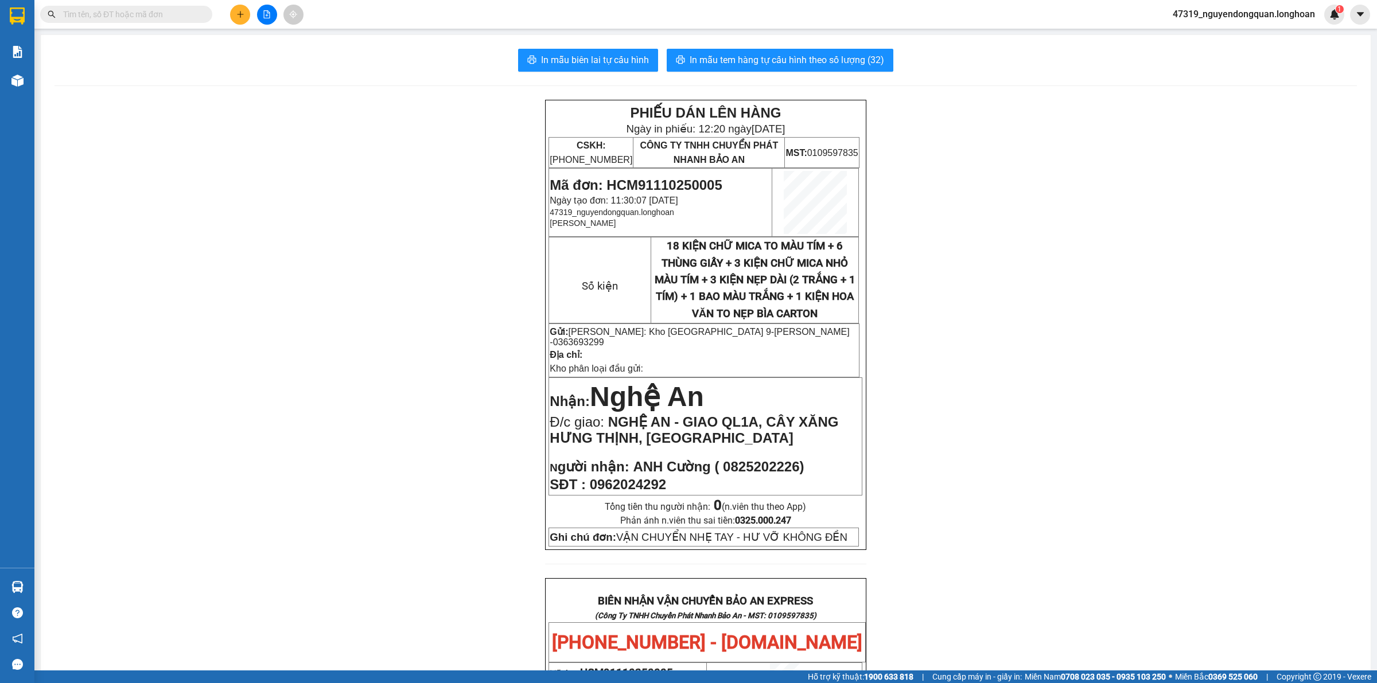
scroll to position [478, 0]
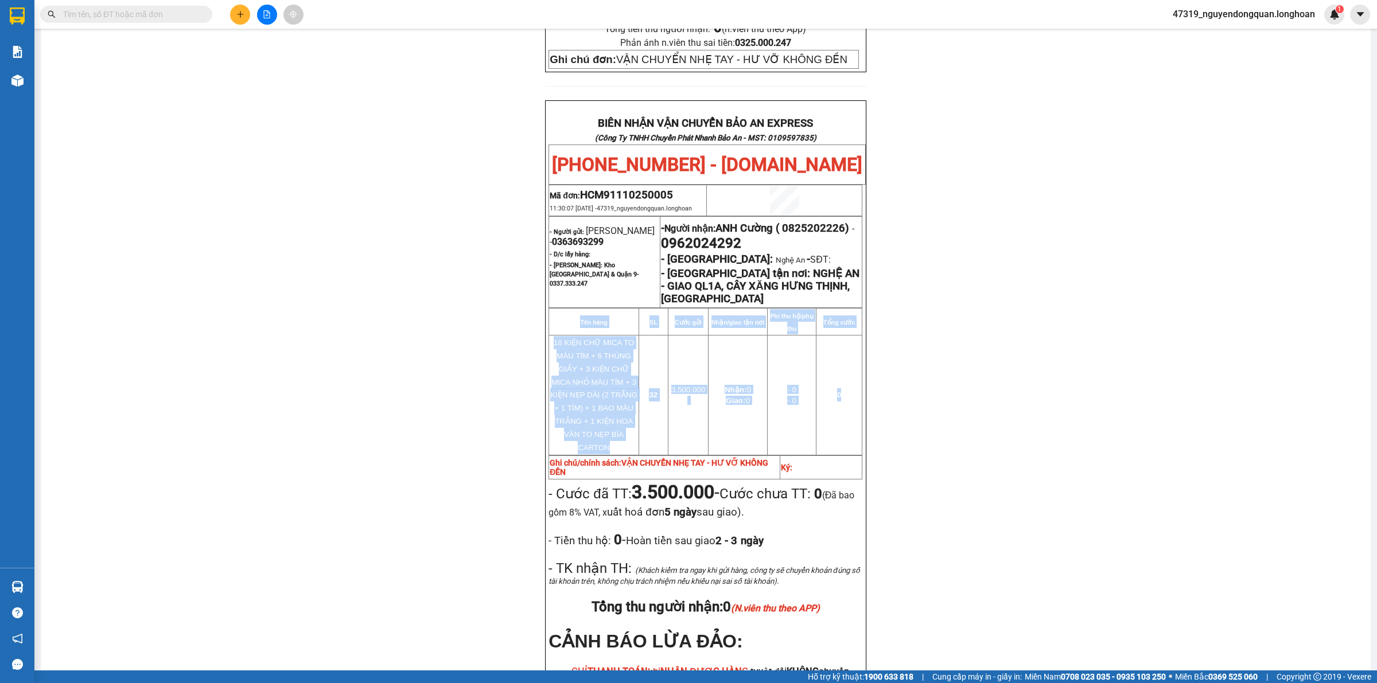
drag, startPoint x: 1363, startPoint y: 447, endPoint x: 1375, endPoint y: 465, distance: 21.8
click at [1375, 465] on main "In mẫu biên lai tự cấu hình In mẫu tem hàng tự cấu hình theo số lượng (32) PHIẾ…" at bounding box center [688, 335] width 1377 height 671
drag, startPoint x: 999, startPoint y: 459, endPoint x: 1311, endPoint y: 443, distance: 311.9
click at [1000, 458] on div "PHIẾU DÁN LÊN HÀNG Ngày in phiếu: 12:20 ngày 11-10-2025 CSKH: 1900.06.88.33 CÔN…" at bounding box center [705, 210] width 1302 height 1176
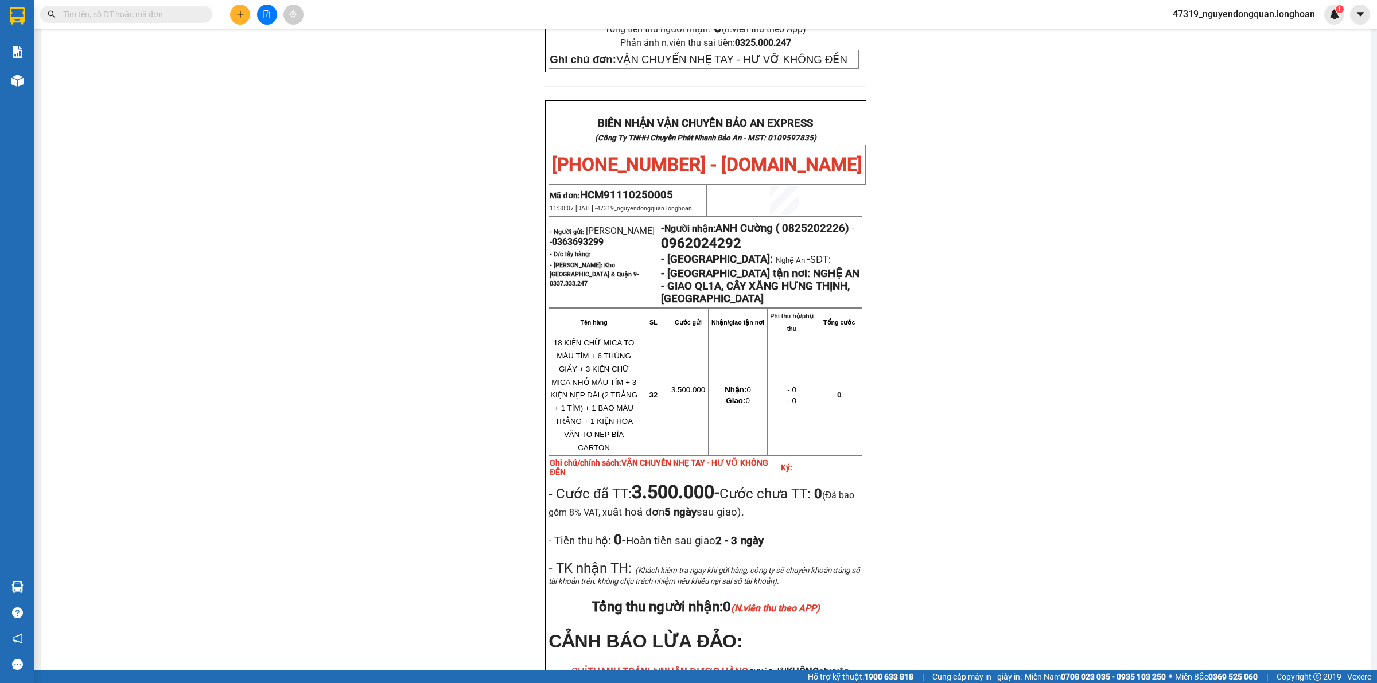
click at [1249, 424] on div "PHIẾU DÁN LÊN HÀNG Ngày in phiếu: 12:20 ngày 11-10-2025 CSKH: 1900.06.88.33 CÔN…" at bounding box center [705, 210] width 1302 height 1176
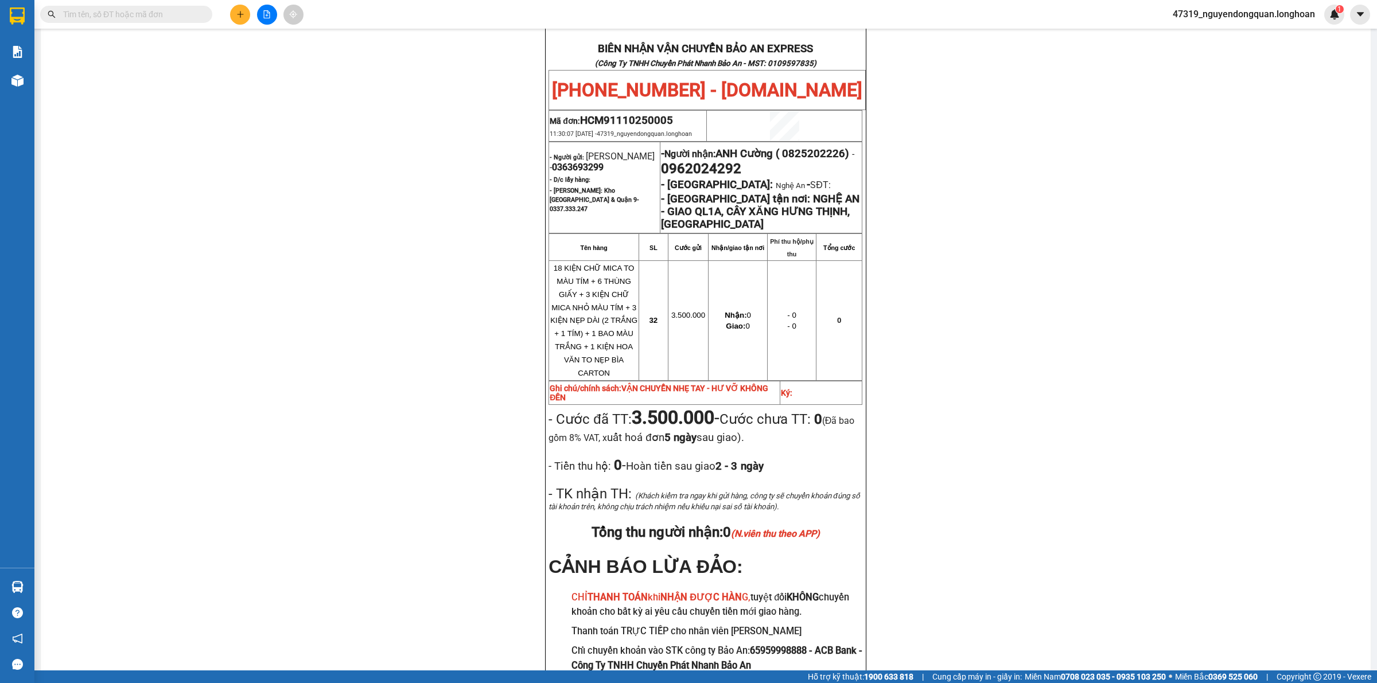
scroll to position [555, 0]
